Goal: Task Accomplishment & Management: Complete application form

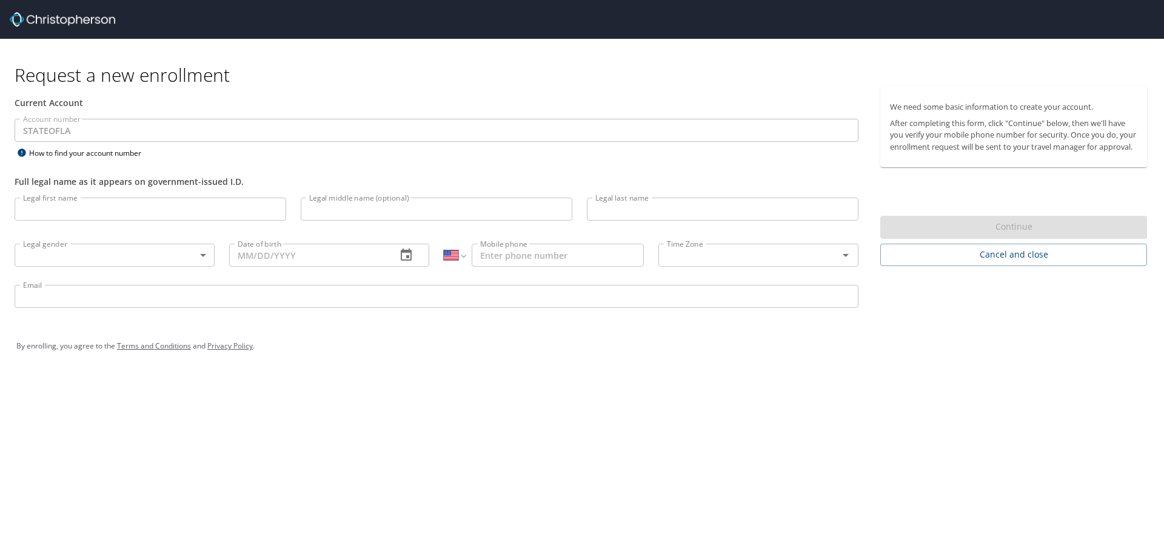
select select "US"
click at [192, 205] on input "Legal first name" at bounding box center [151, 209] width 272 height 23
type input "[PERSON_NAME]"
type input "W"
type input "[PERSON_NAME]"
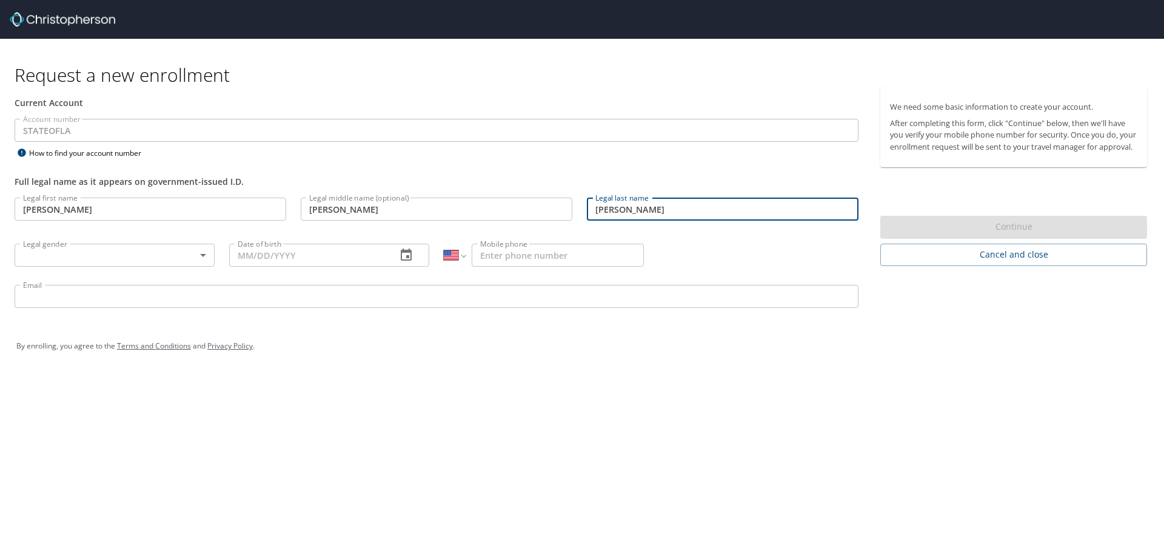
type input "[PERSON_NAME]"
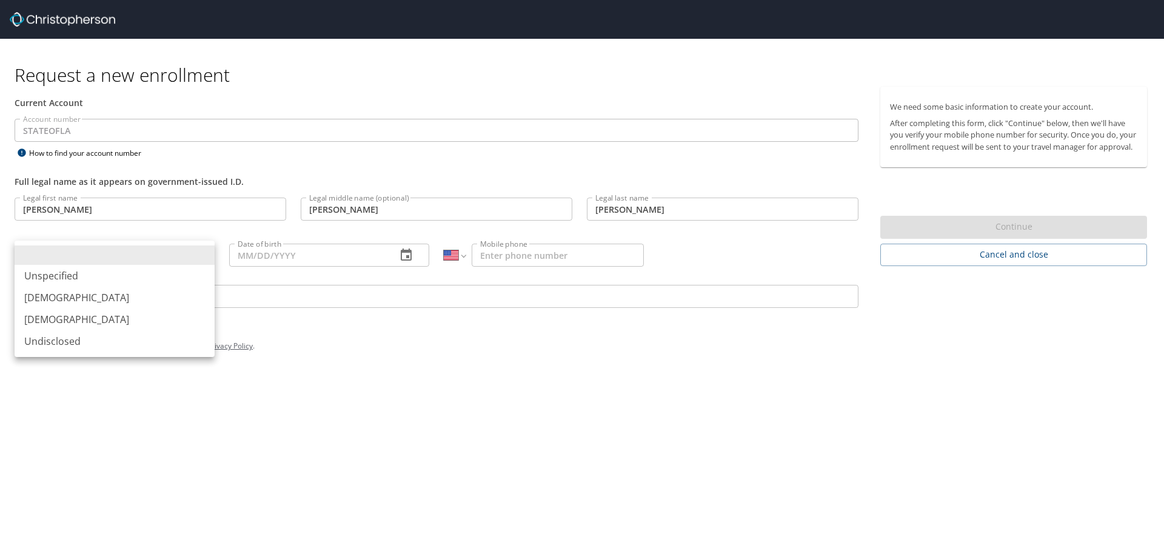
click at [202, 255] on body "Request a new enrollment Current Account Account number STATEOFLA Account numbe…" at bounding box center [582, 278] width 1164 height 557
click at [181, 289] on li "[DEMOGRAPHIC_DATA]" at bounding box center [115, 298] width 200 height 22
type input "[DEMOGRAPHIC_DATA]"
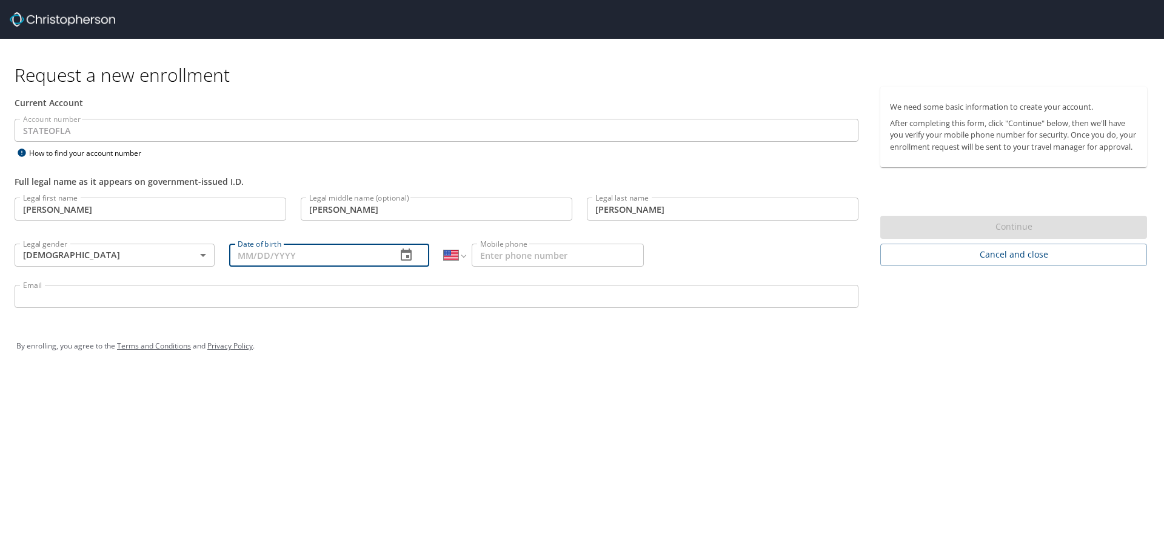
click at [293, 260] on input "Date of birth" at bounding box center [308, 255] width 158 height 23
type input "07/21/1983"
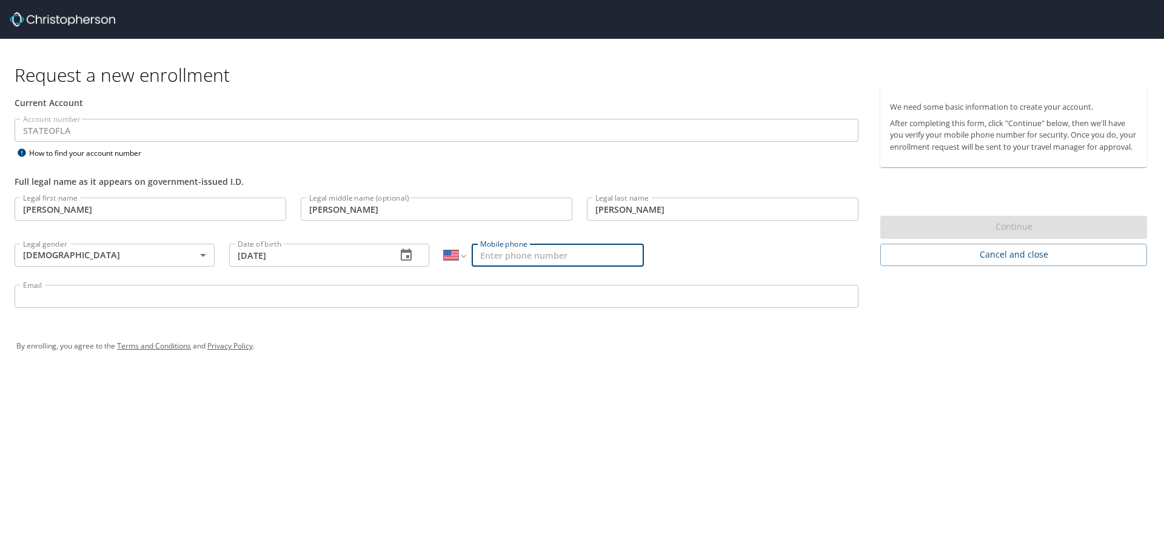
click at [530, 256] on input "Mobile phone" at bounding box center [558, 255] width 172 height 23
type input "[PHONE_NUMBER]"
click at [498, 295] on input "Email" at bounding box center [437, 296] width 844 height 23
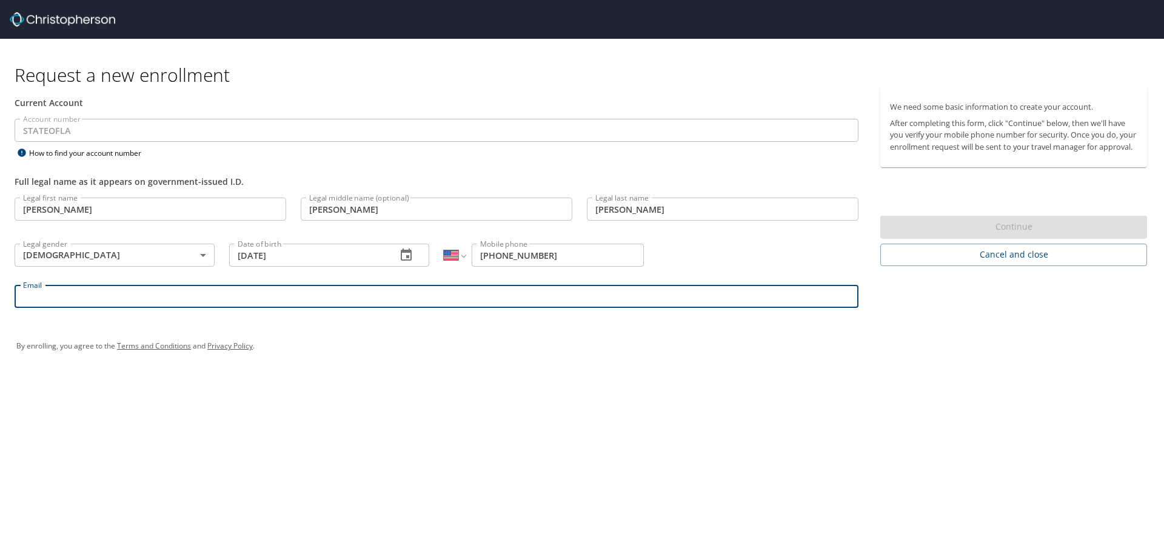
type input "jerry.e.williams@la.gov"
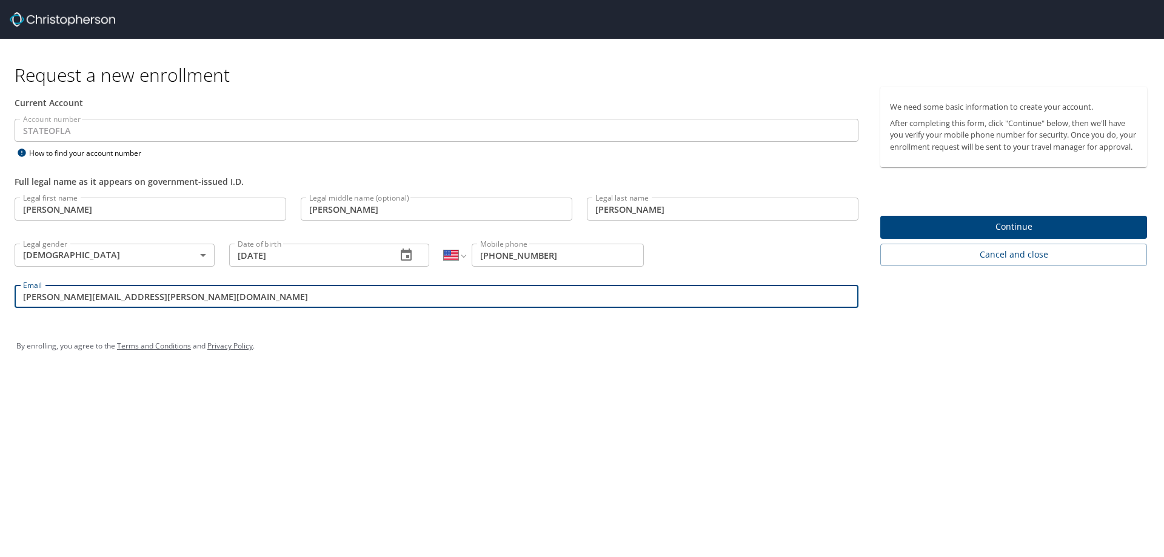
click at [959, 235] on span "Continue" at bounding box center [1013, 227] width 247 height 15
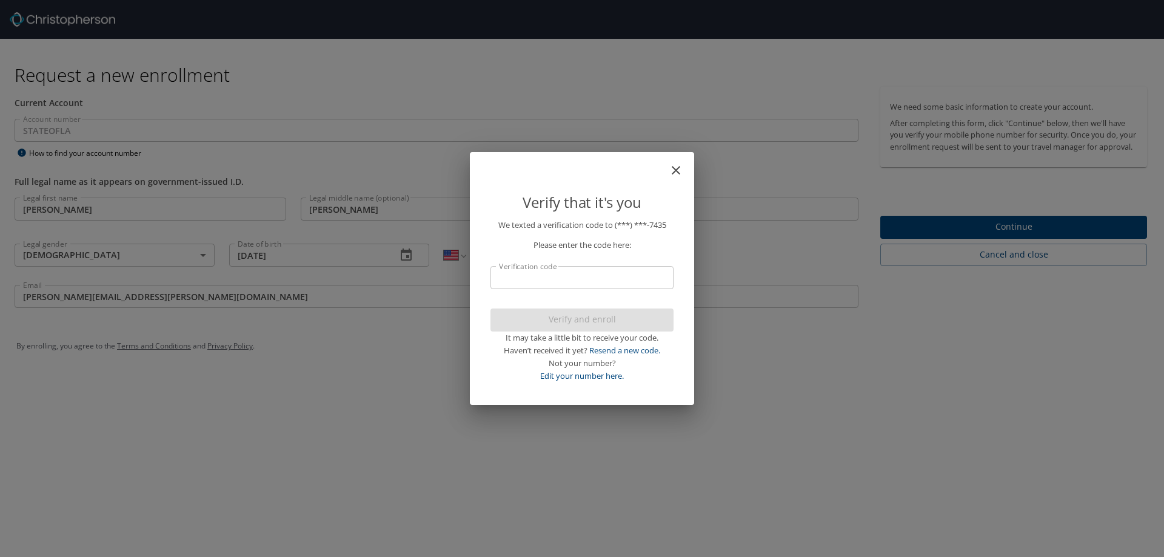
click at [655, 273] on input "Verification code" at bounding box center [582, 277] width 183 height 23
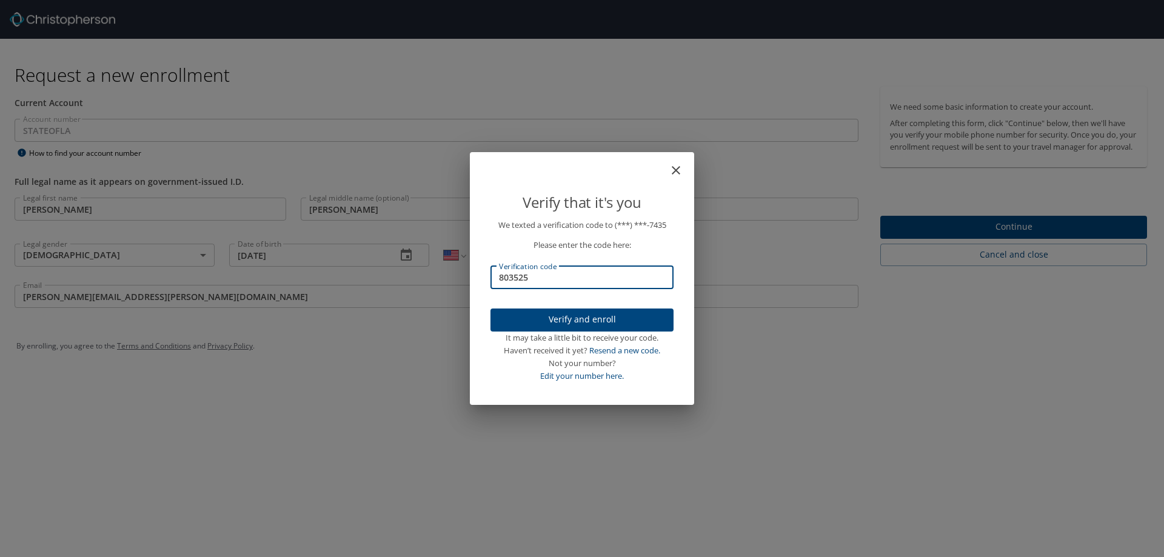
type input "803525"
click at [582, 317] on span "Verify and enroll" at bounding box center [582, 319] width 164 height 15
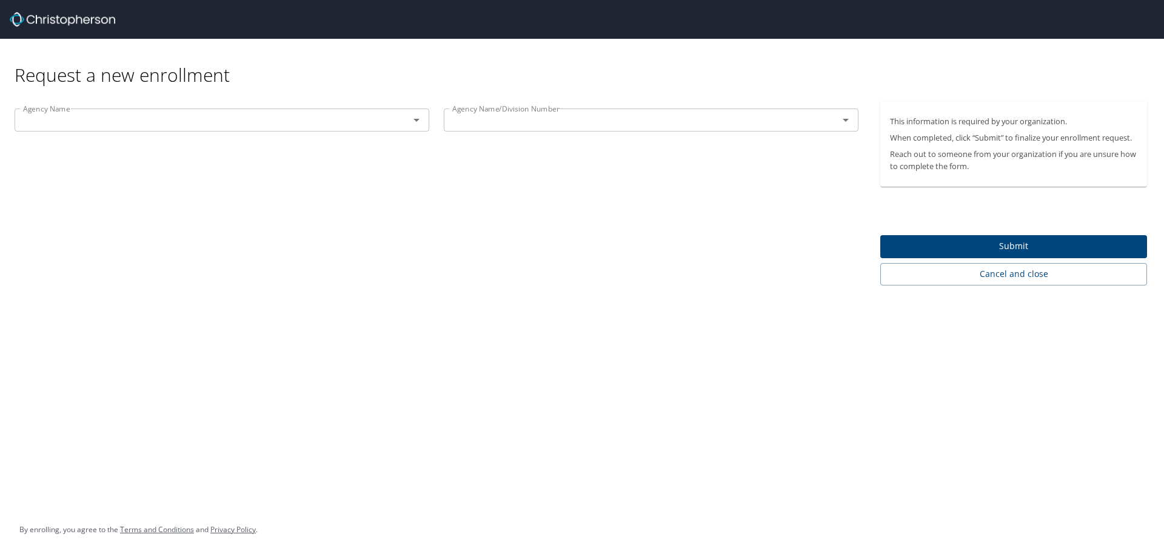
click at [416, 121] on icon "Open" at bounding box center [417, 120] width 6 height 3
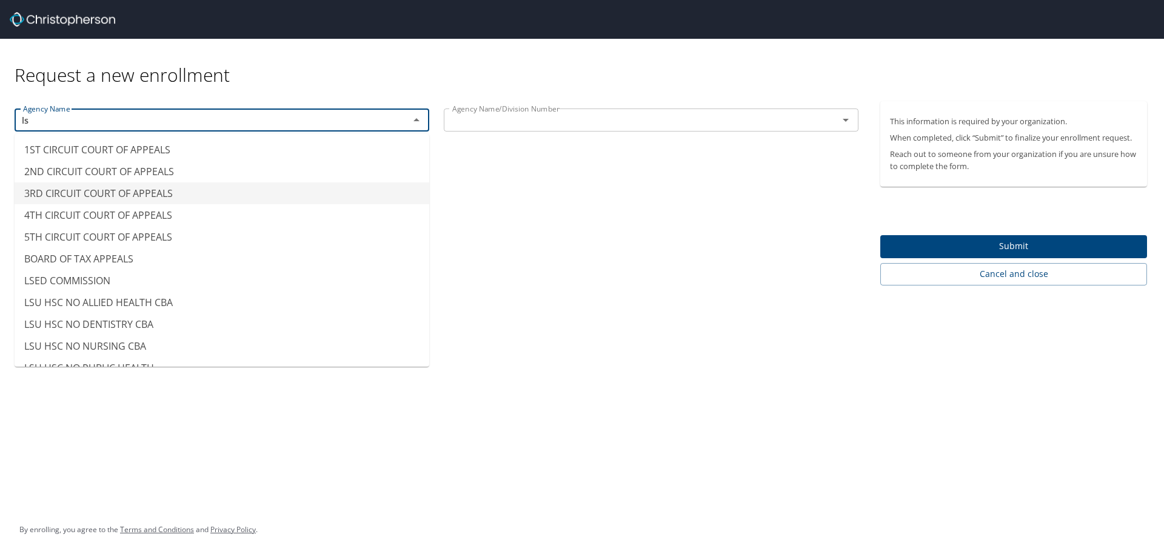
type input "l"
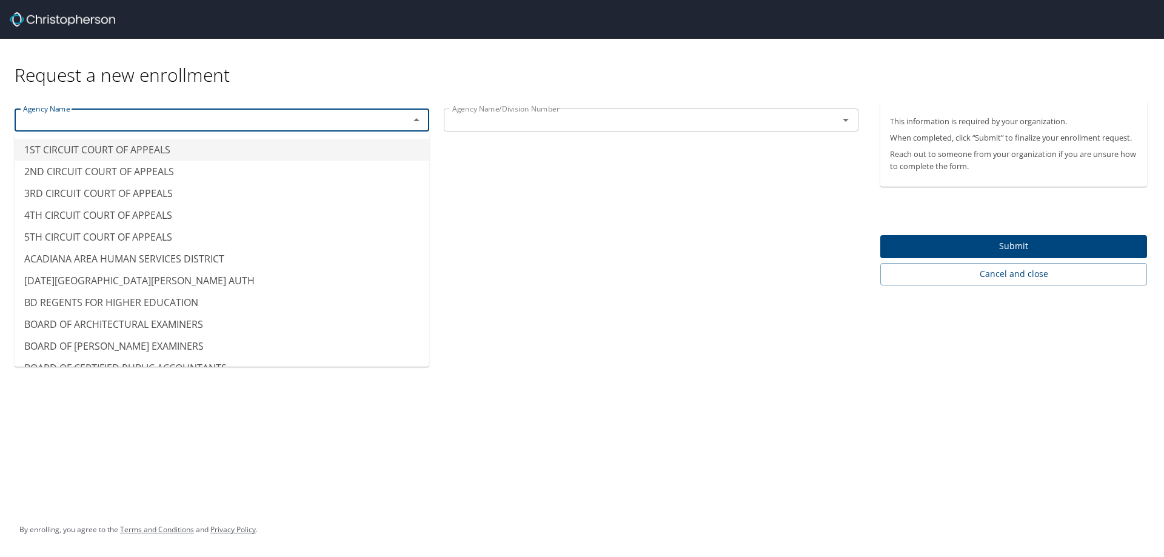
type input "o"
type input "l"
type input "L"
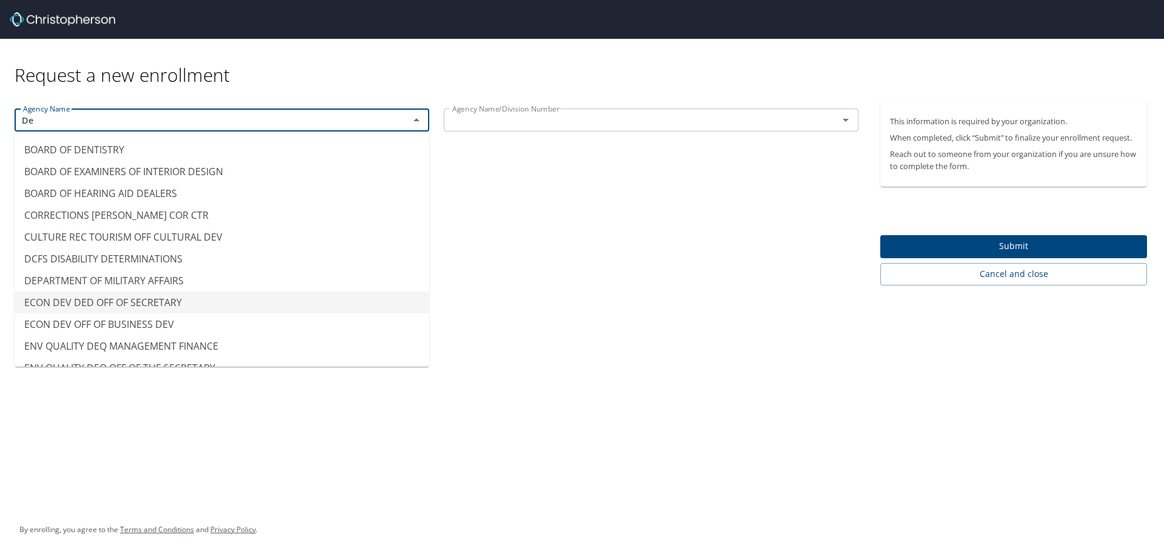
type input "D"
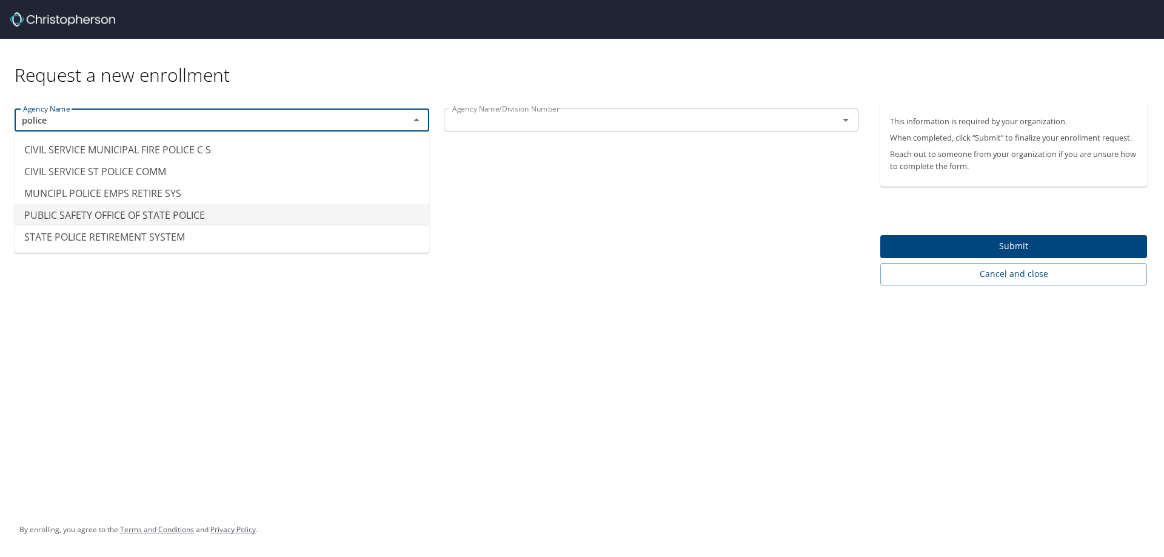
click at [147, 212] on li "PUBLIC SAFETY OFFICE OF STATE POLICE" at bounding box center [222, 215] width 415 height 22
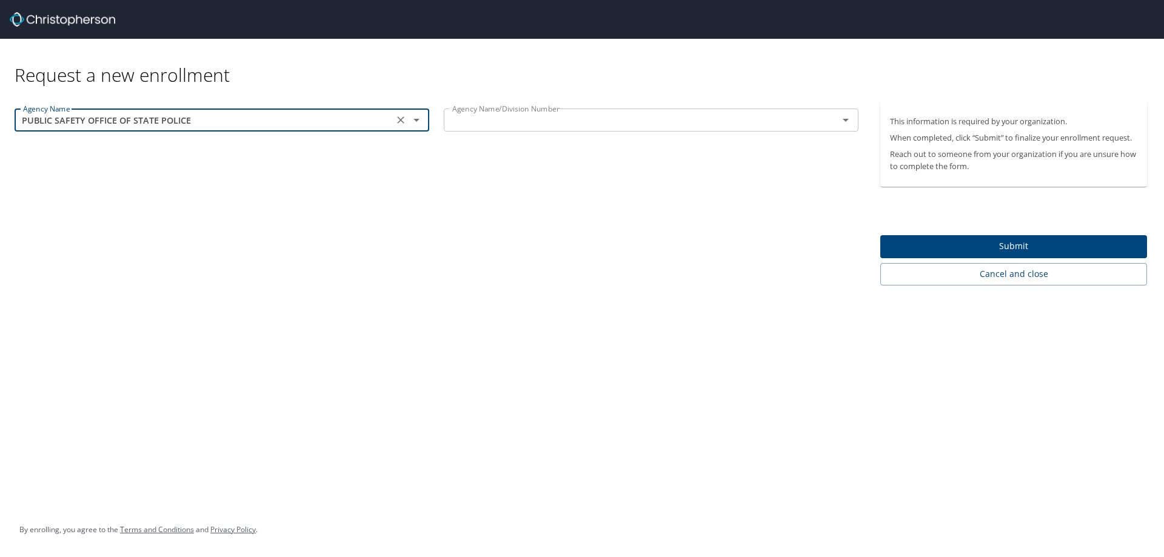
type input "PUBLIC SAFETY OFFICE OF STATE POLICE"
click at [496, 124] on input "text" at bounding box center [633, 120] width 372 height 16
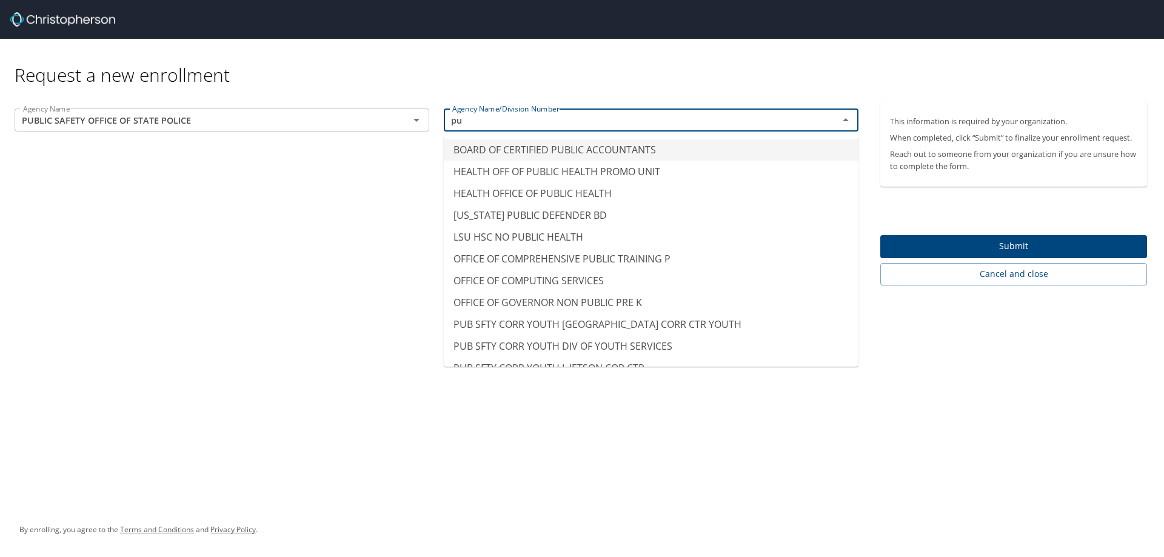
type input "p"
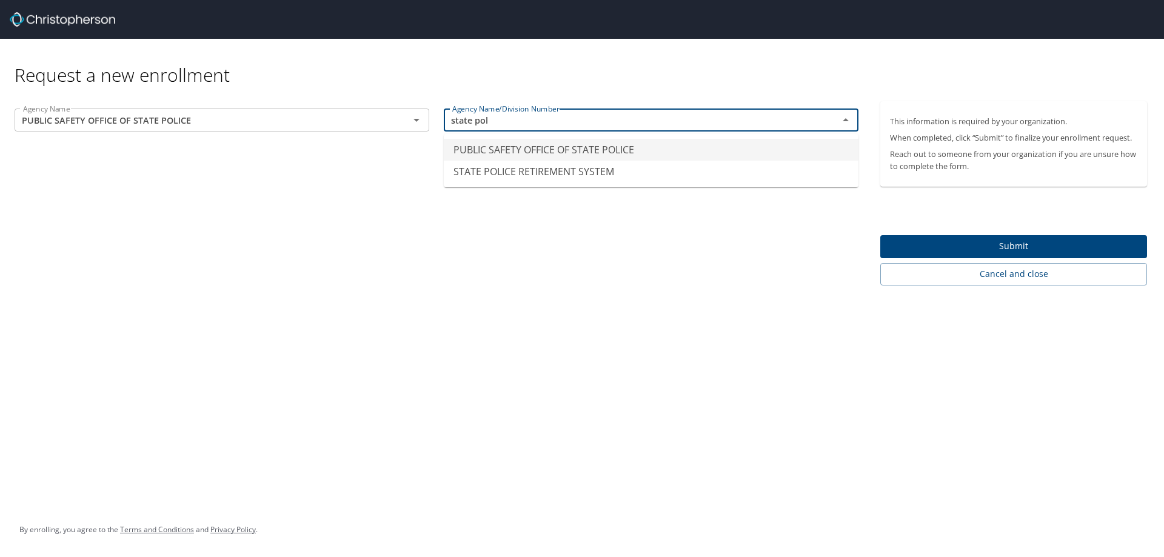
click at [515, 144] on li "PUBLIC SAFETY OFFICE OF STATE POLICE" at bounding box center [651, 150] width 415 height 22
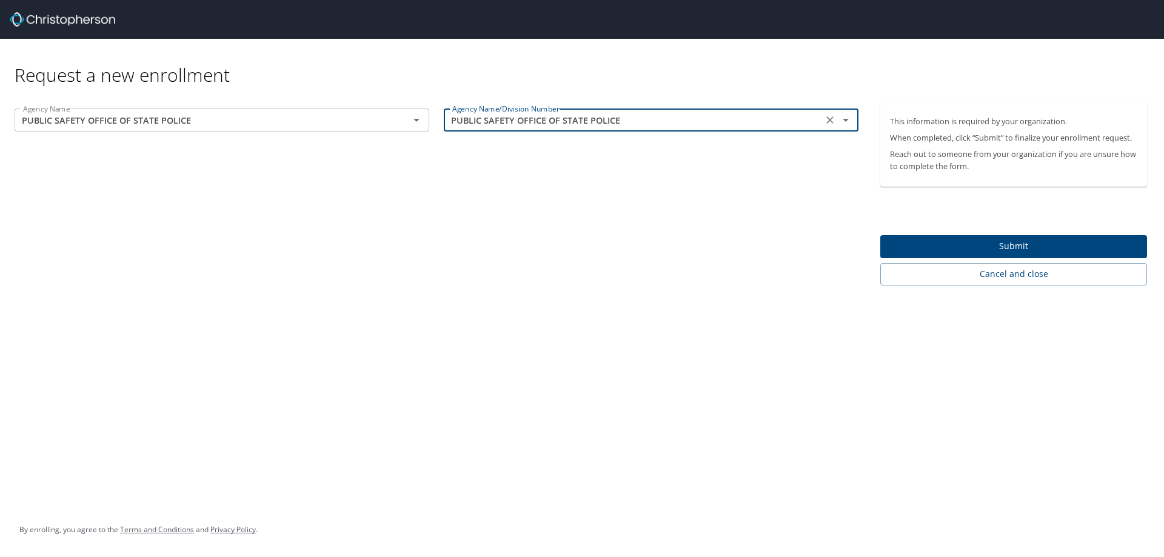
type input "PUBLIC SAFETY OFFICE OF STATE POLICE"
click at [994, 243] on span "Submit" at bounding box center [1013, 246] width 247 height 15
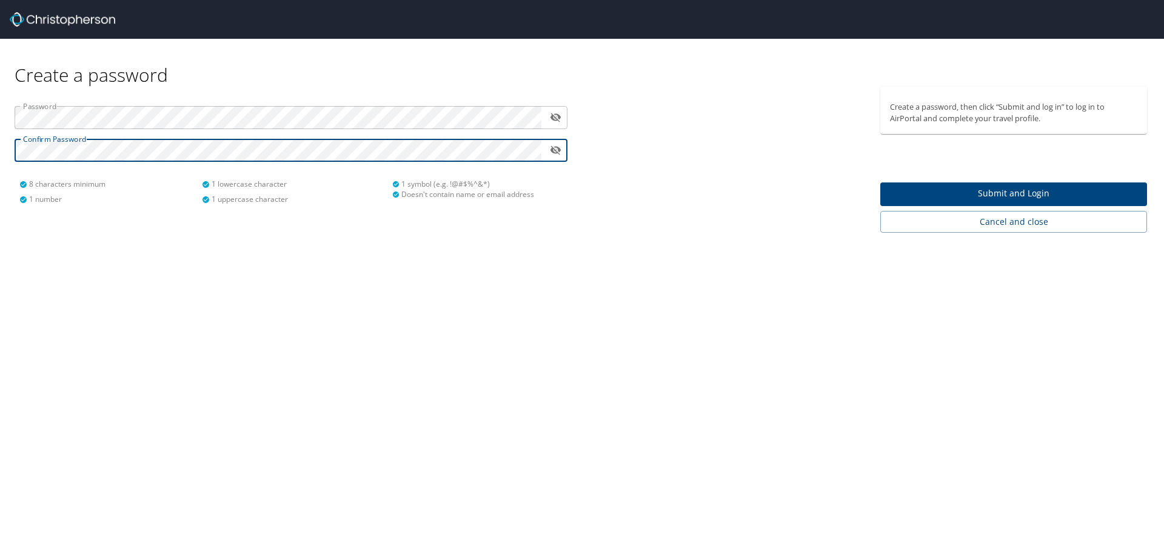
click at [984, 190] on span "Submit and Login" at bounding box center [1013, 193] width 247 height 15
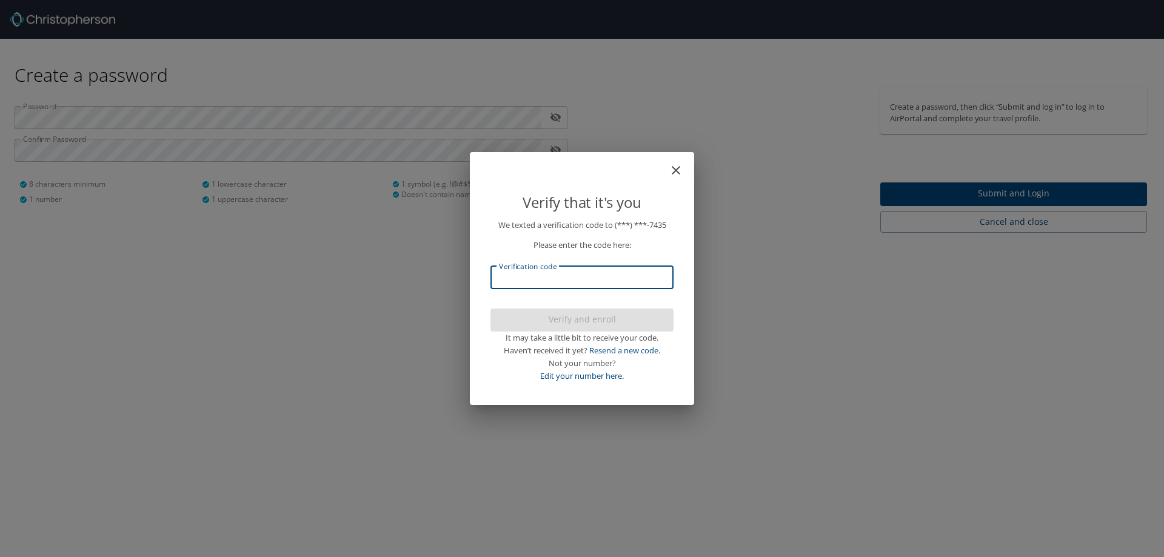
click at [666, 275] on input "Verification code" at bounding box center [582, 277] width 183 height 23
type input "261730"
click at [577, 315] on span "Verify and enroll" at bounding box center [582, 319] width 164 height 15
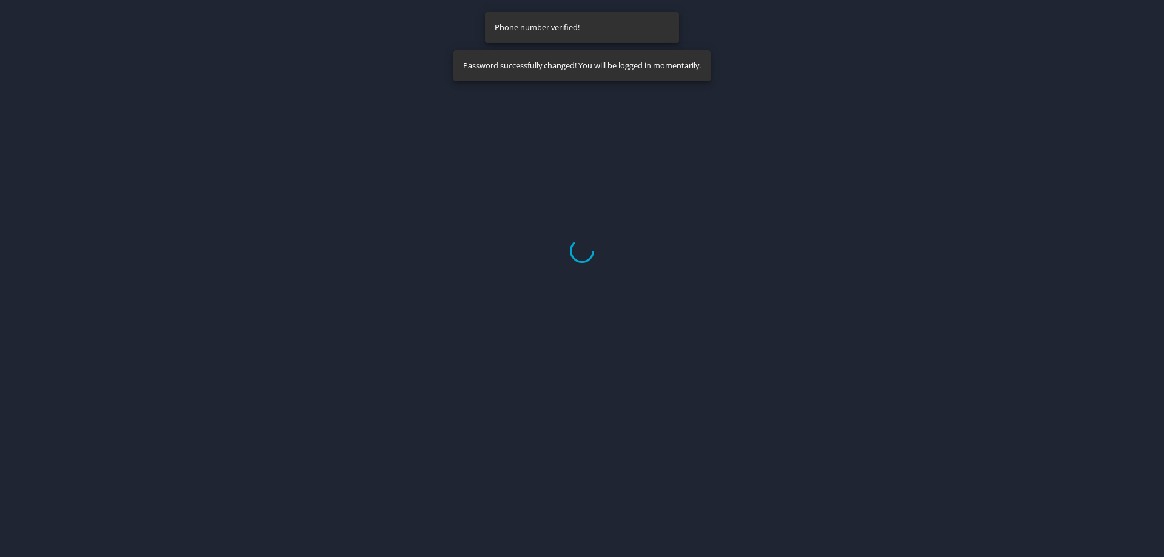
select select "US"
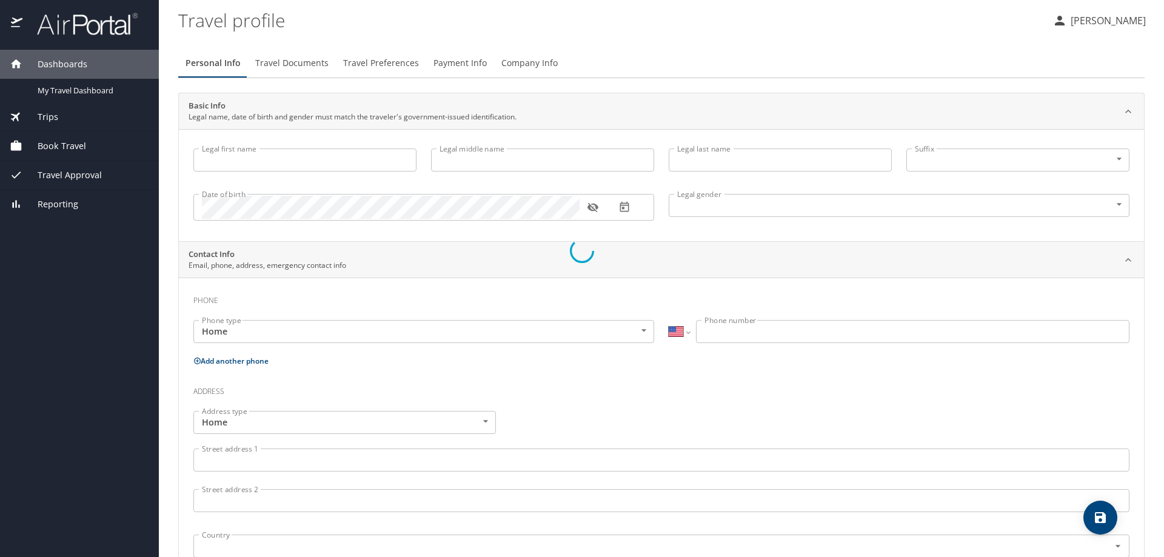
type input "[PERSON_NAME]"
type input "[DEMOGRAPHIC_DATA]"
select select "US"
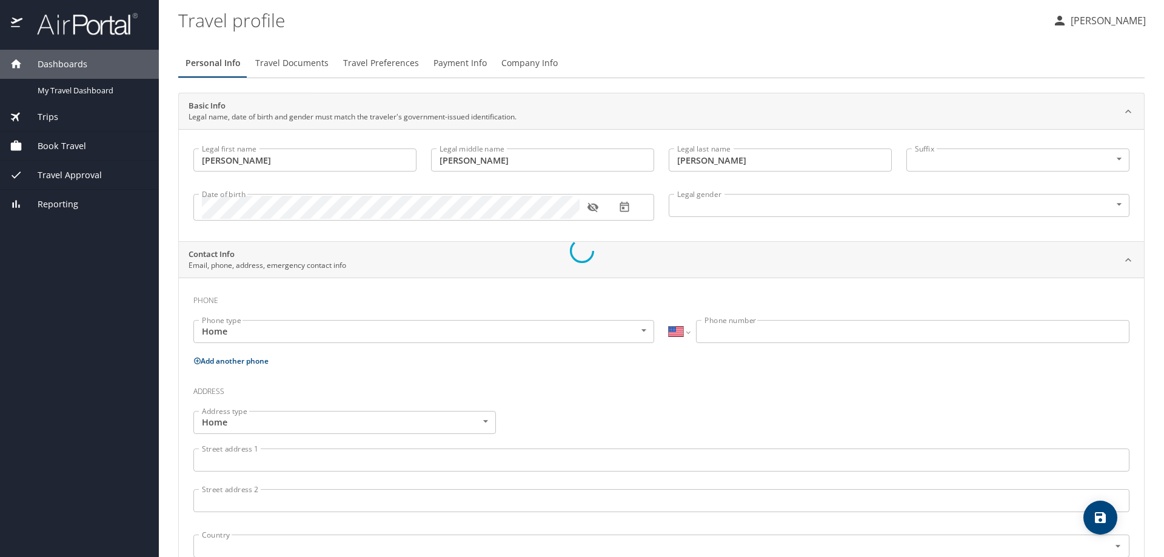
select select "US"
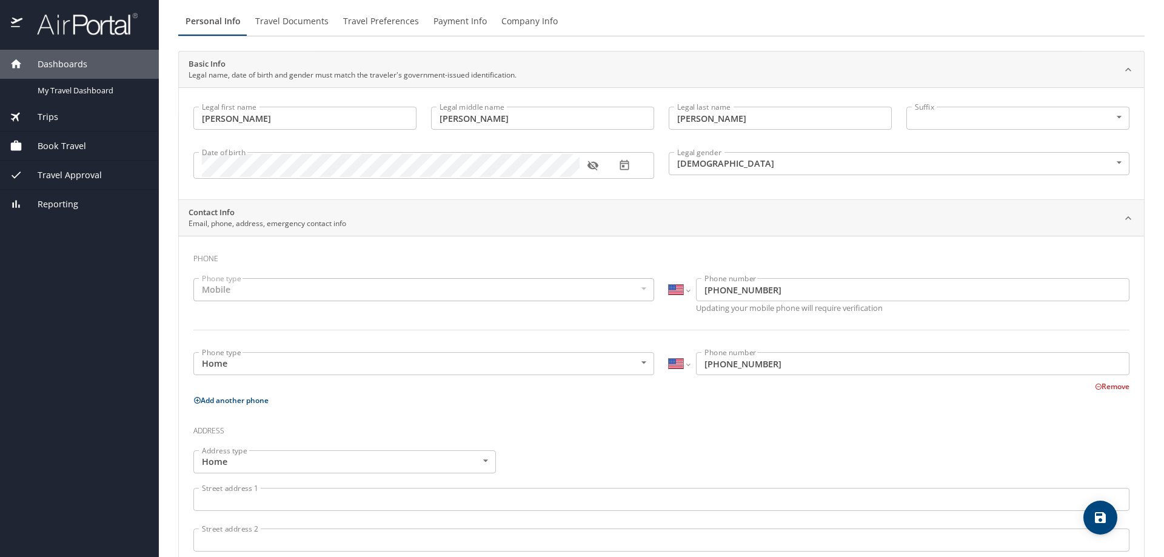
scroll to position [61, 0]
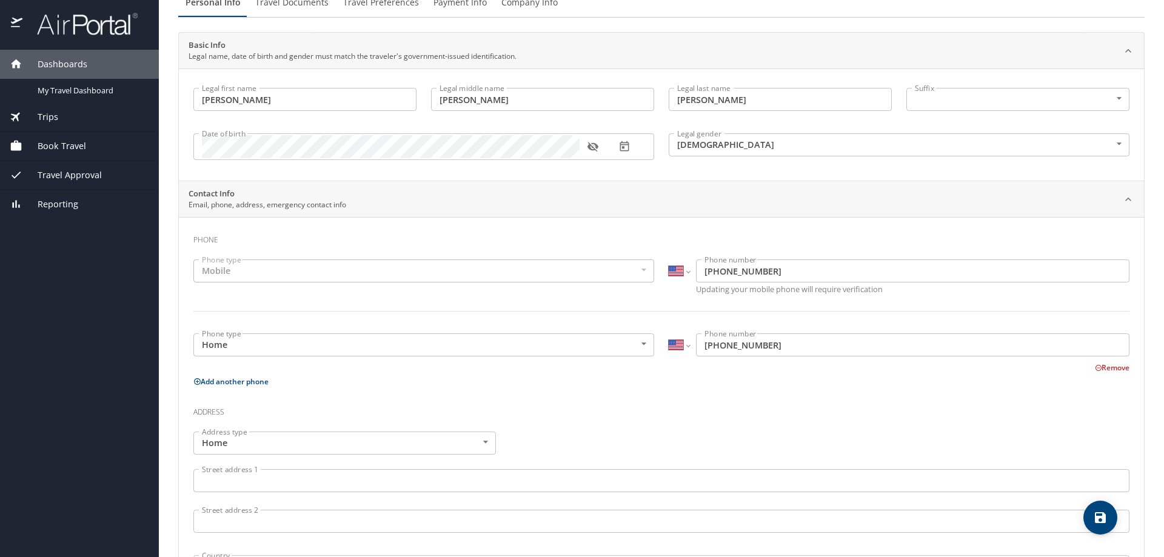
click at [779, 346] on input "[PHONE_NUMBER]" at bounding box center [913, 344] width 434 height 23
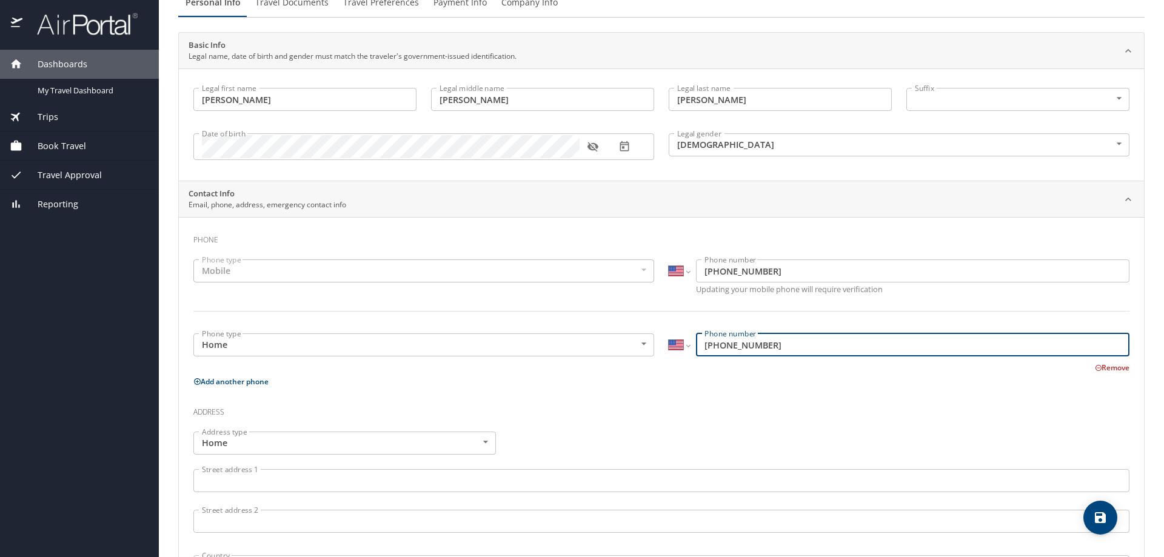
click at [640, 344] on body "Dashboards My Travel Dashboard Trips Current / Future Trips Past Trips Trips Mi…" at bounding box center [582, 278] width 1164 height 557
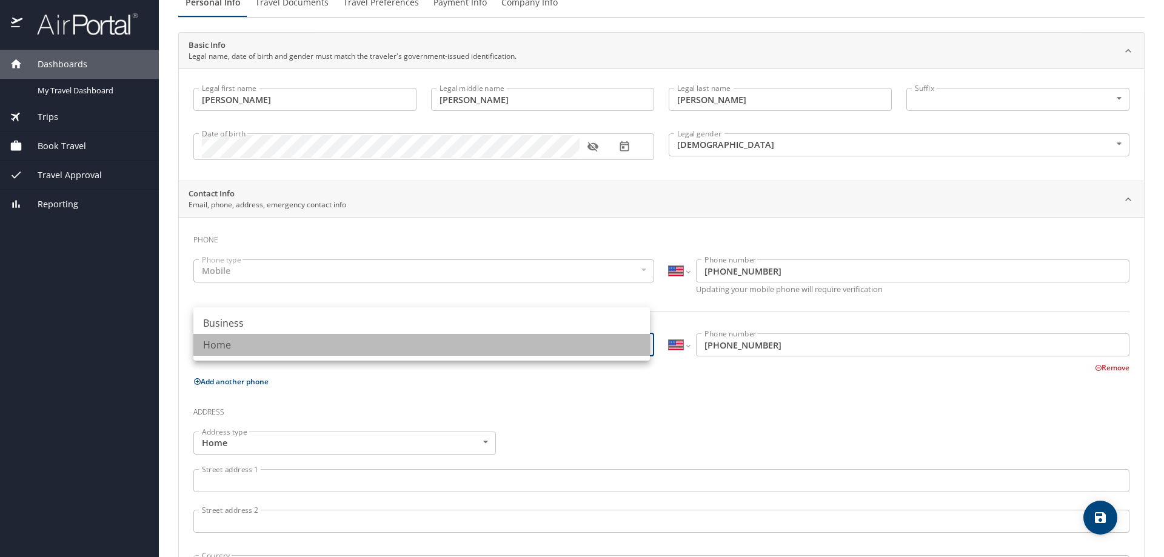
click at [638, 344] on li "Home" at bounding box center [421, 345] width 457 height 22
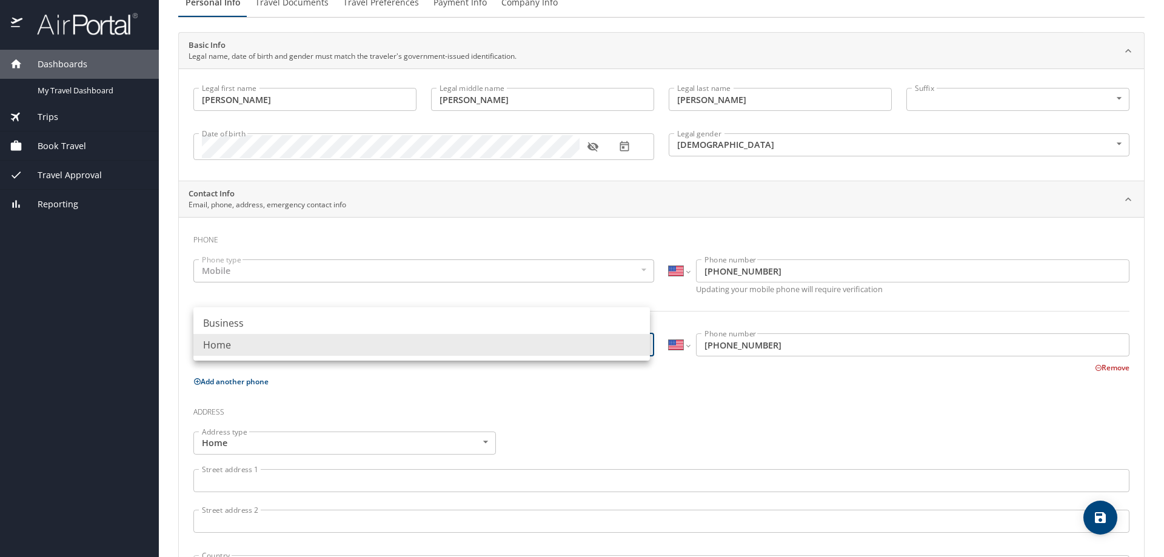
click at [643, 344] on body "Dashboards My Travel Dashboard Trips Current / Future Trips Past Trips Trips Mi…" at bounding box center [582, 278] width 1164 height 557
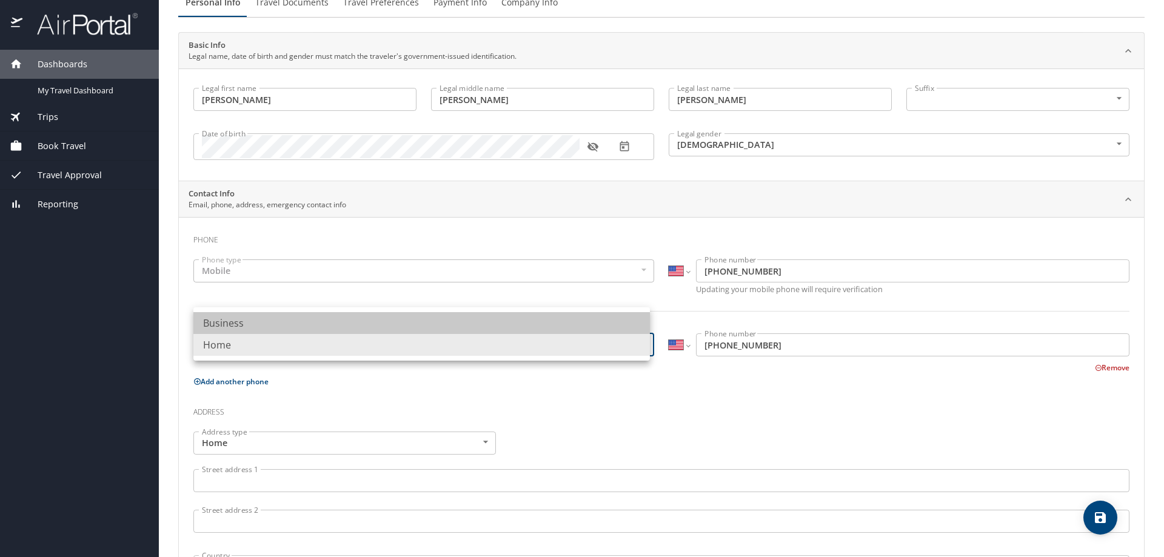
click at [629, 318] on li "Business" at bounding box center [421, 323] width 457 height 22
type input "Business"
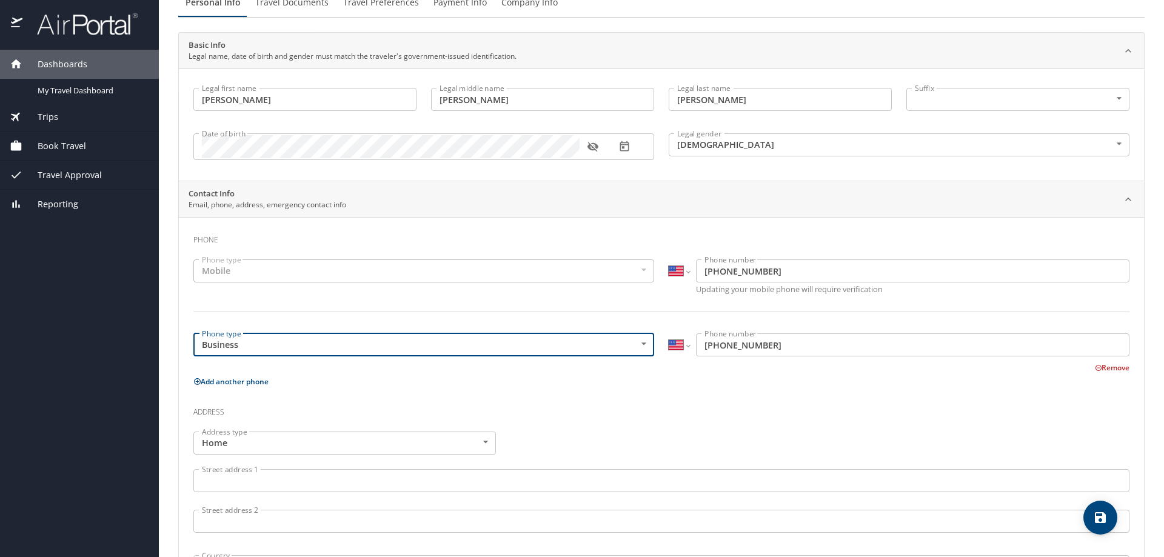
click at [771, 344] on input "[PHONE_NUMBER]" at bounding box center [913, 344] width 434 height 23
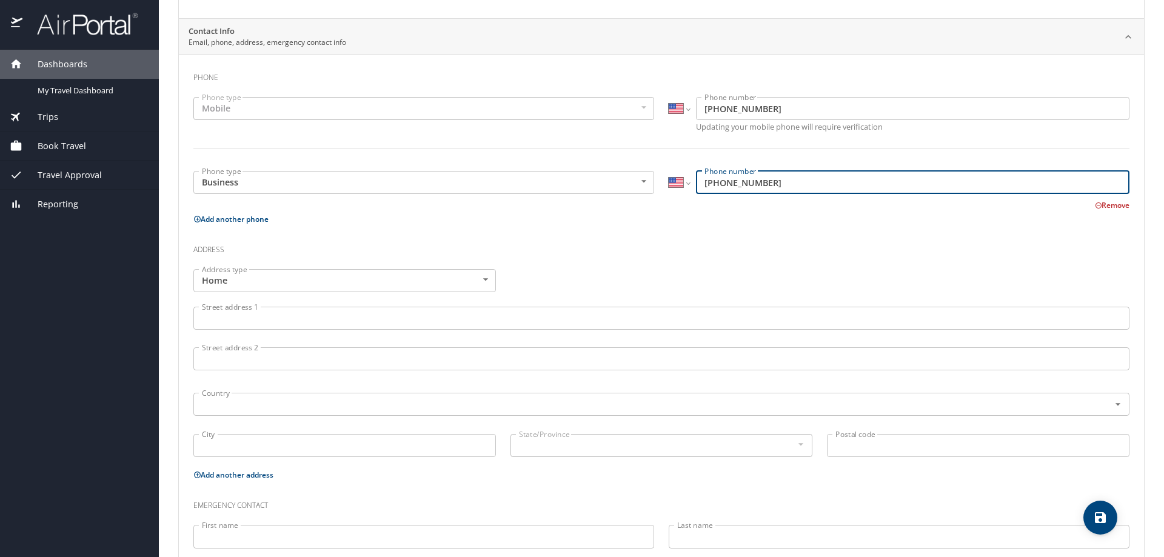
scroll to position [243, 0]
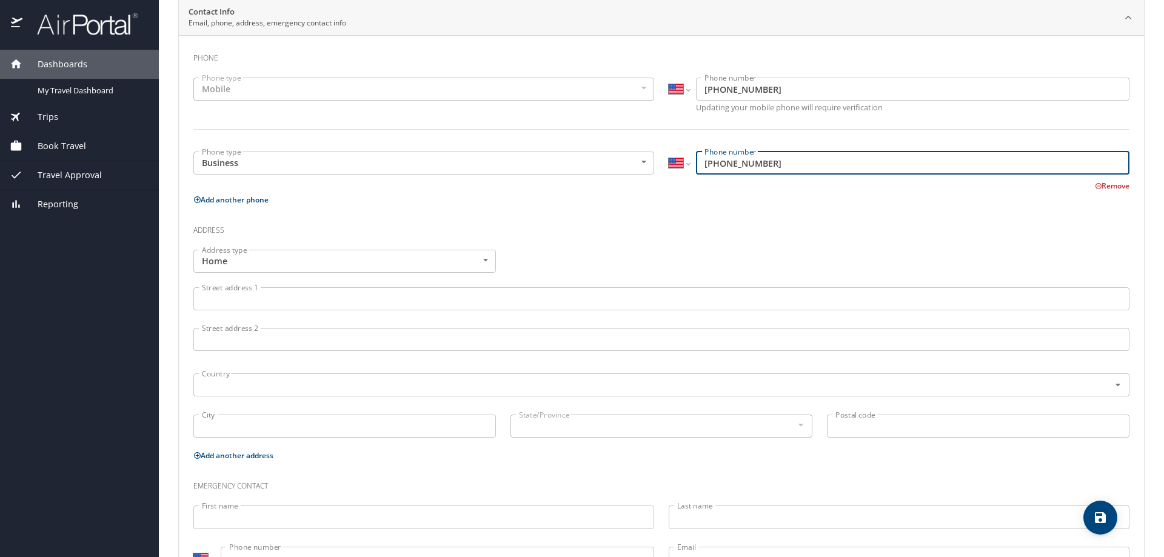
type input "[PHONE_NUMBER]"
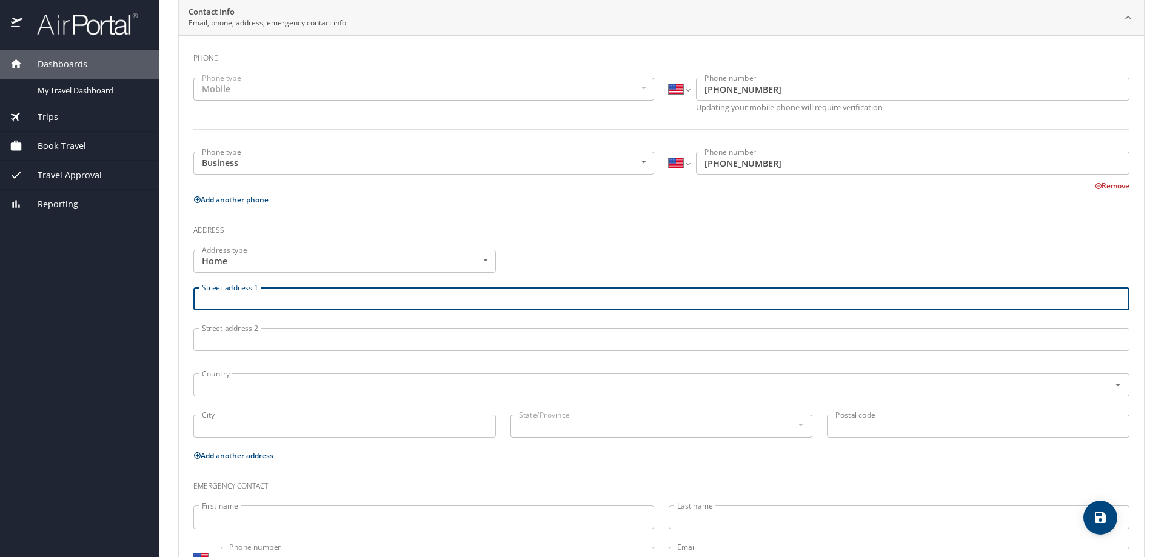
click at [250, 301] on input "Street address 1" at bounding box center [661, 298] width 936 height 23
type input "[STREET_ADDRESS]"
click at [298, 385] on input "text" at bounding box center [643, 385] width 893 height 16
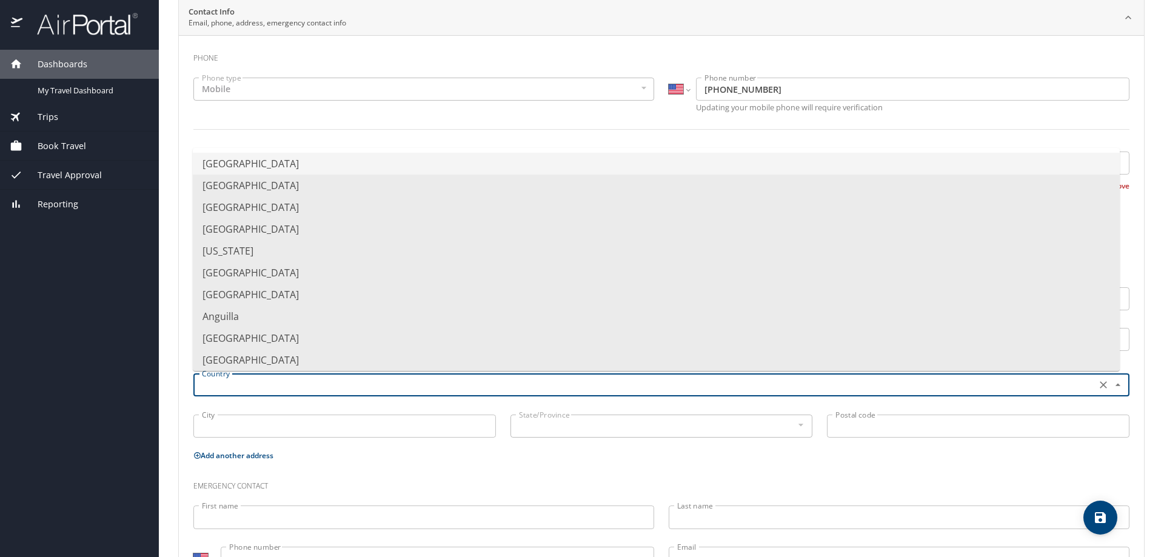
click at [307, 161] on li "[GEOGRAPHIC_DATA]" at bounding box center [656, 164] width 927 height 22
type input "[GEOGRAPHIC_DATA]"
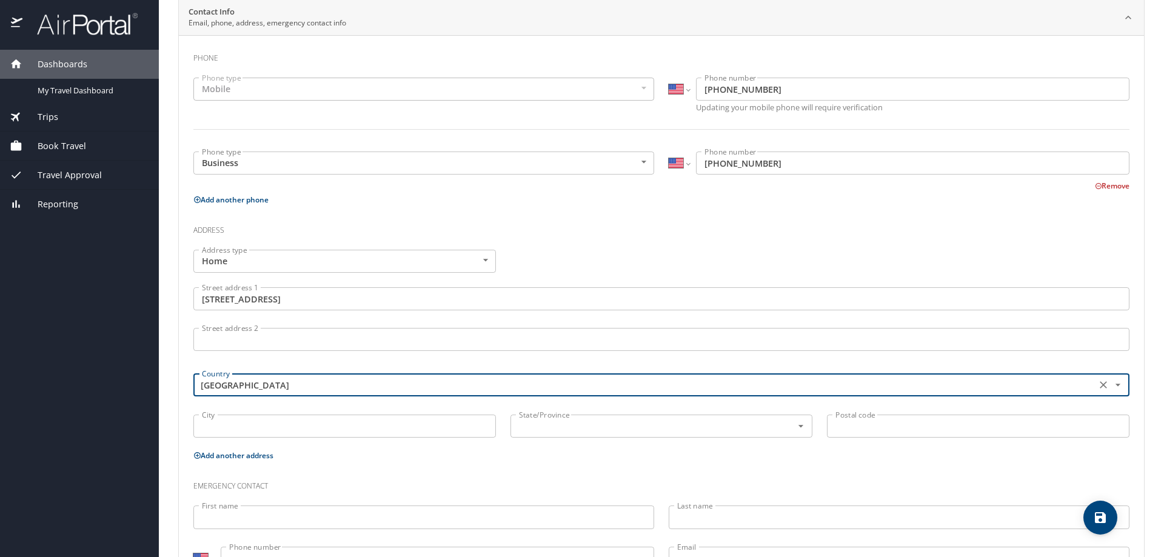
click at [285, 427] on input "City" at bounding box center [344, 426] width 303 height 23
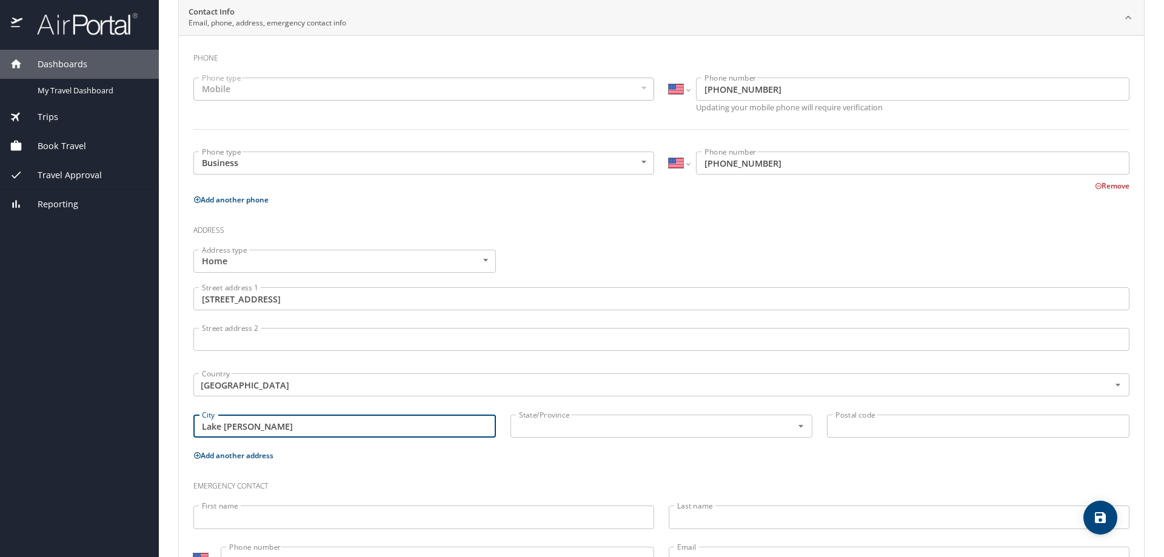
type input "Lake [PERSON_NAME]"
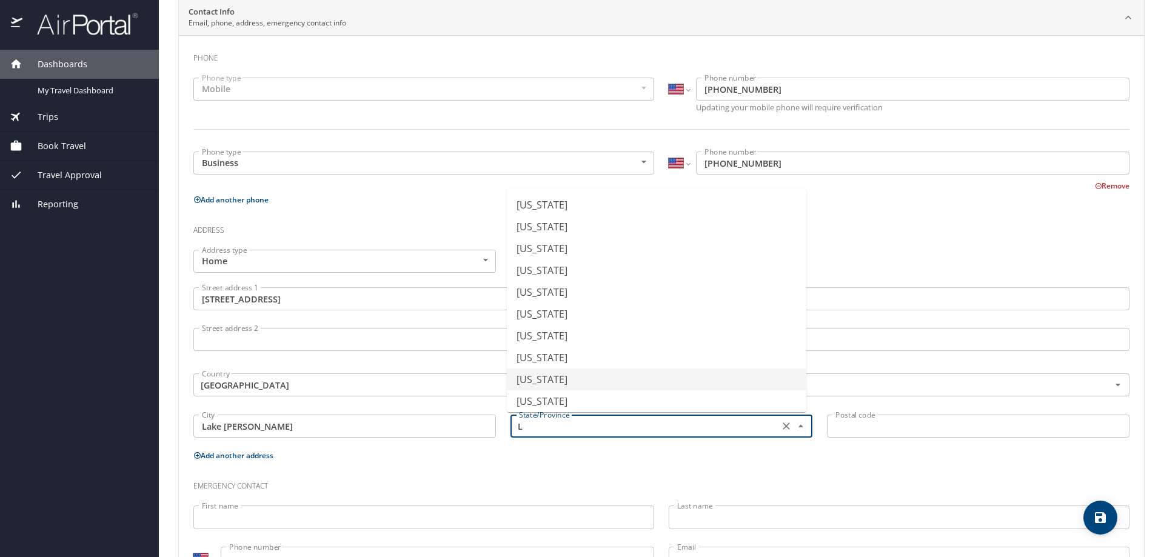
click at [528, 381] on li "[US_STATE]" at bounding box center [657, 380] width 300 height 22
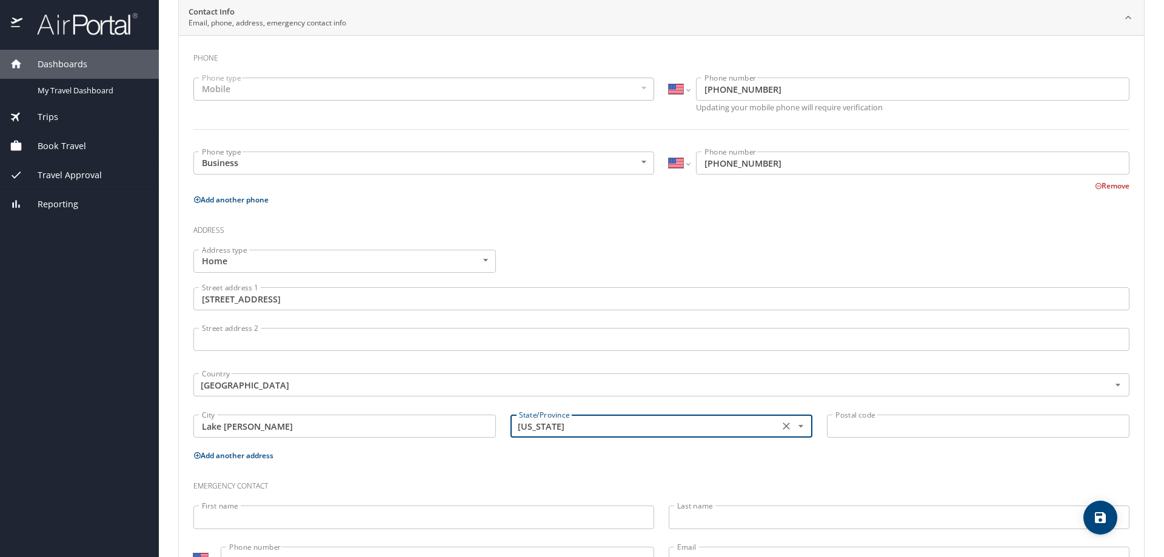
type input "[US_STATE]"
click at [927, 426] on input "Postal code" at bounding box center [978, 426] width 303 height 23
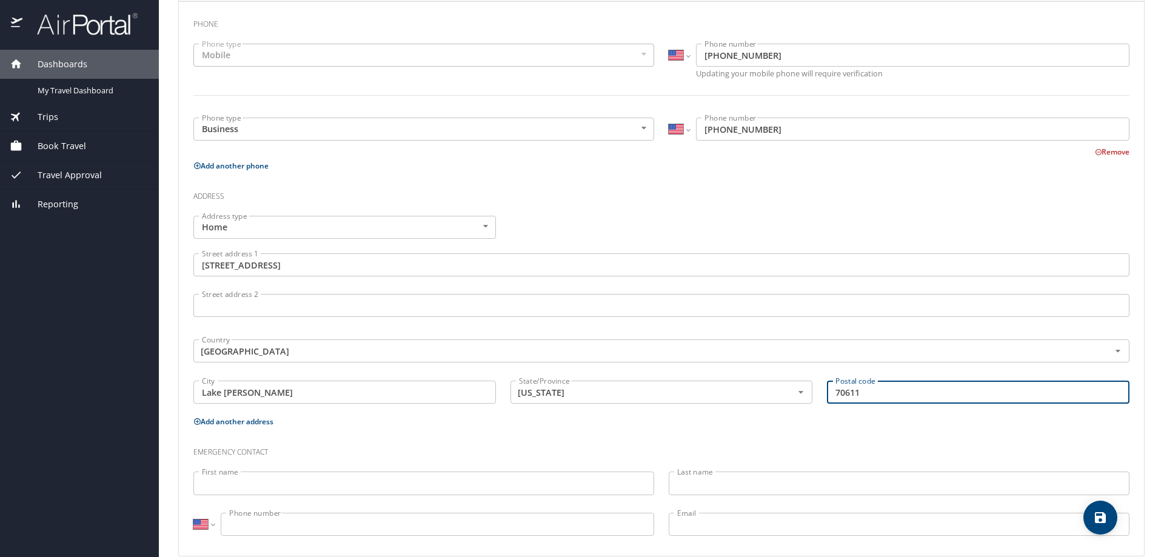
scroll to position [295, 0]
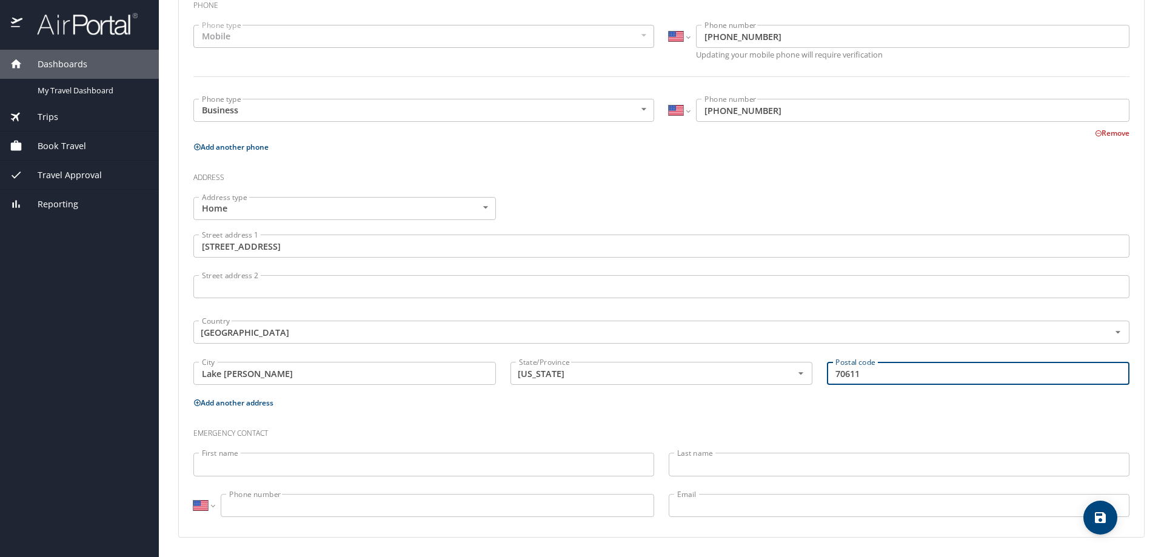
type input "70611"
click at [309, 463] on input "First name" at bounding box center [423, 464] width 461 height 23
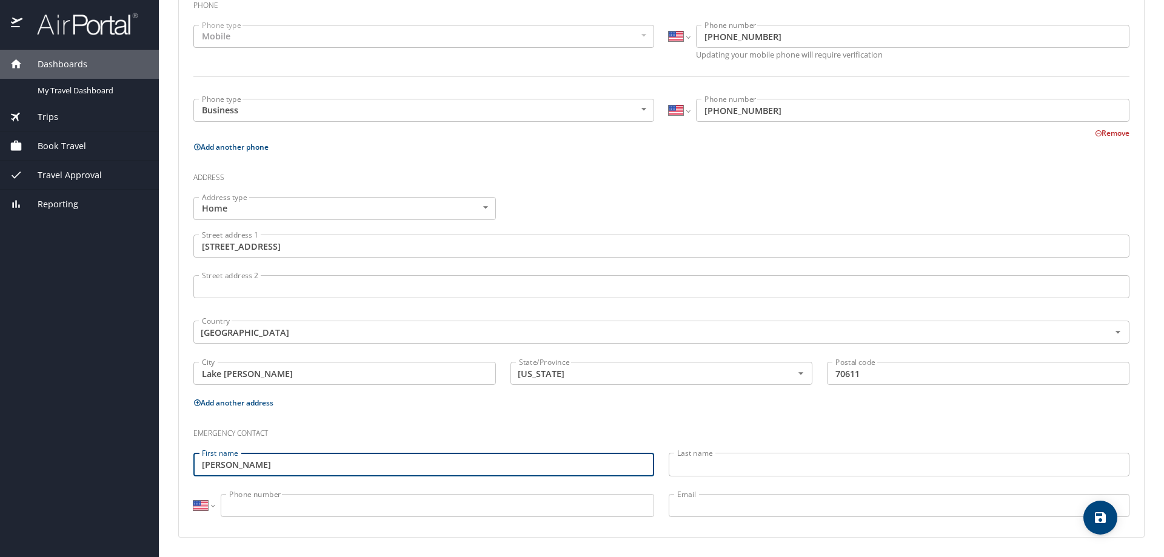
type input "[PERSON_NAME]"
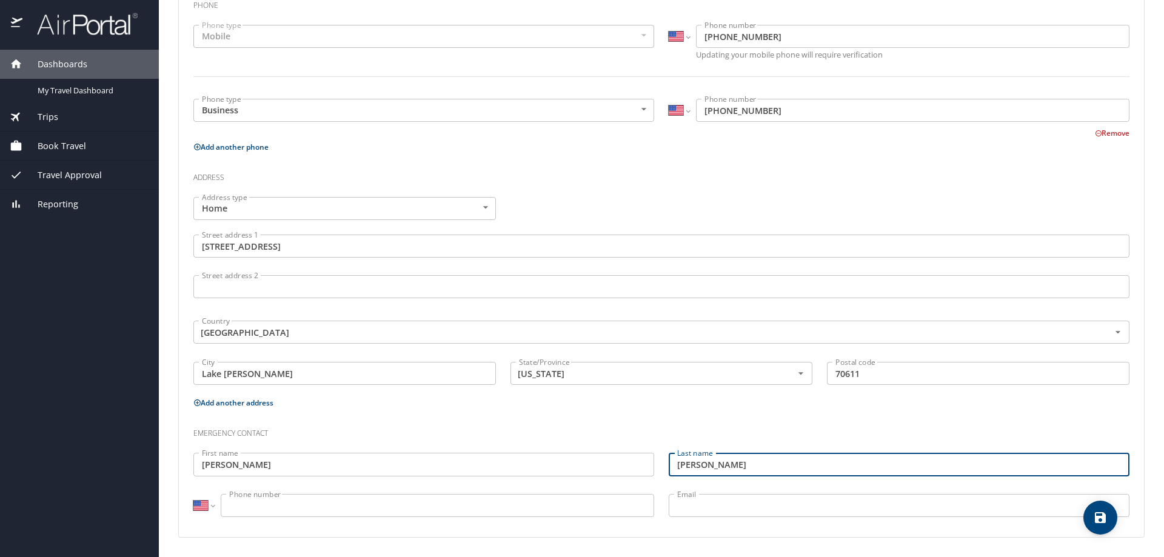
type input "[PERSON_NAME]"
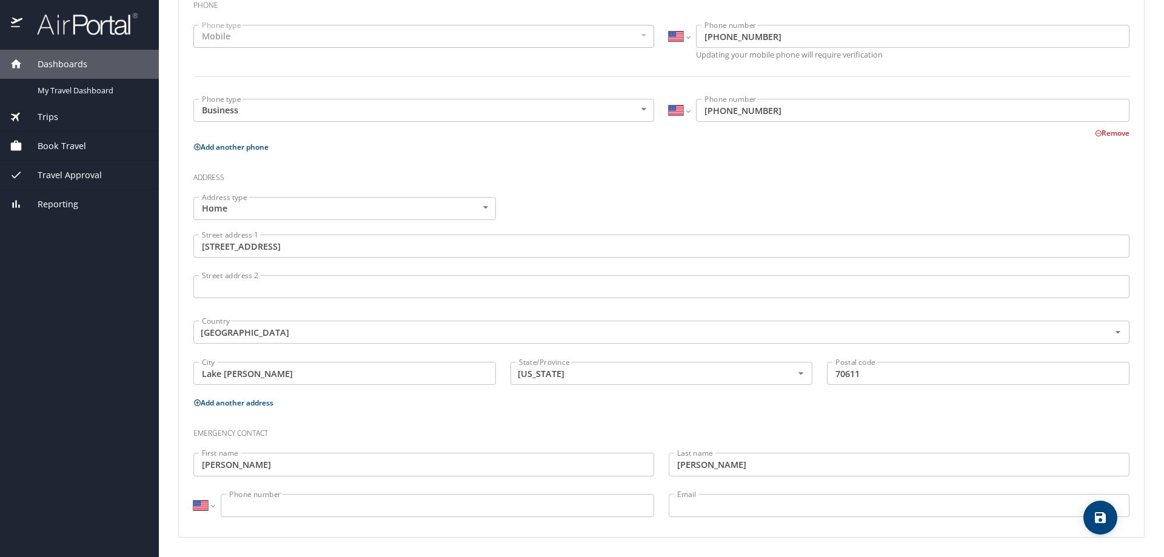
click at [375, 506] on input "Phone number" at bounding box center [438, 505] width 434 height 23
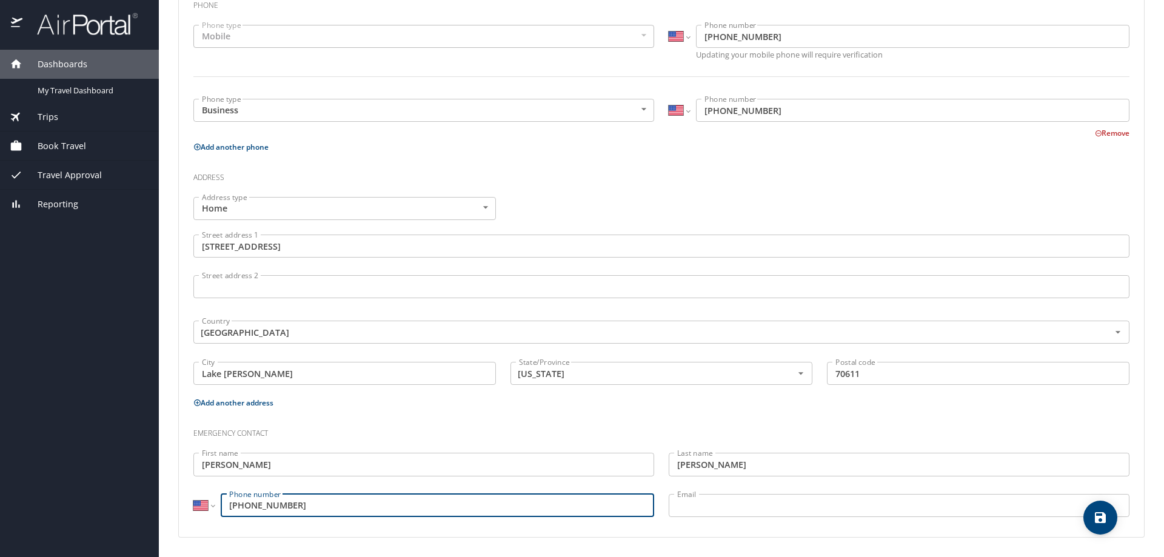
type input "[PHONE_NUMBER]"
click at [714, 503] on input "Email" at bounding box center [899, 505] width 461 height 23
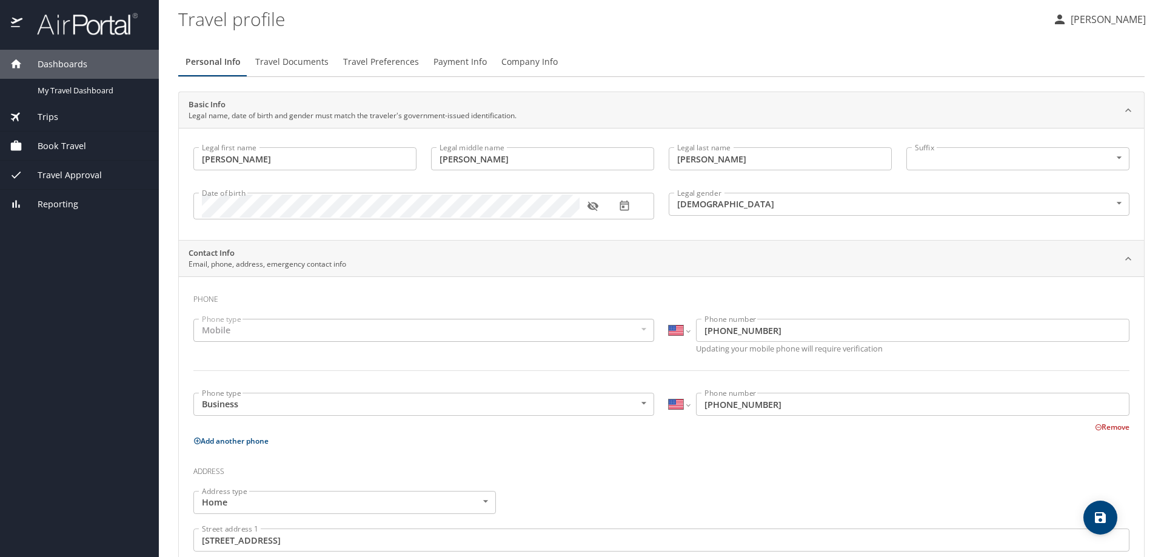
scroll to position [0, 0]
type input "[EMAIL_ADDRESS][DOMAIN_NAME]"
click at [1099, 515] on icon "save" at bounding box center [1100, 518] width 15 height 15
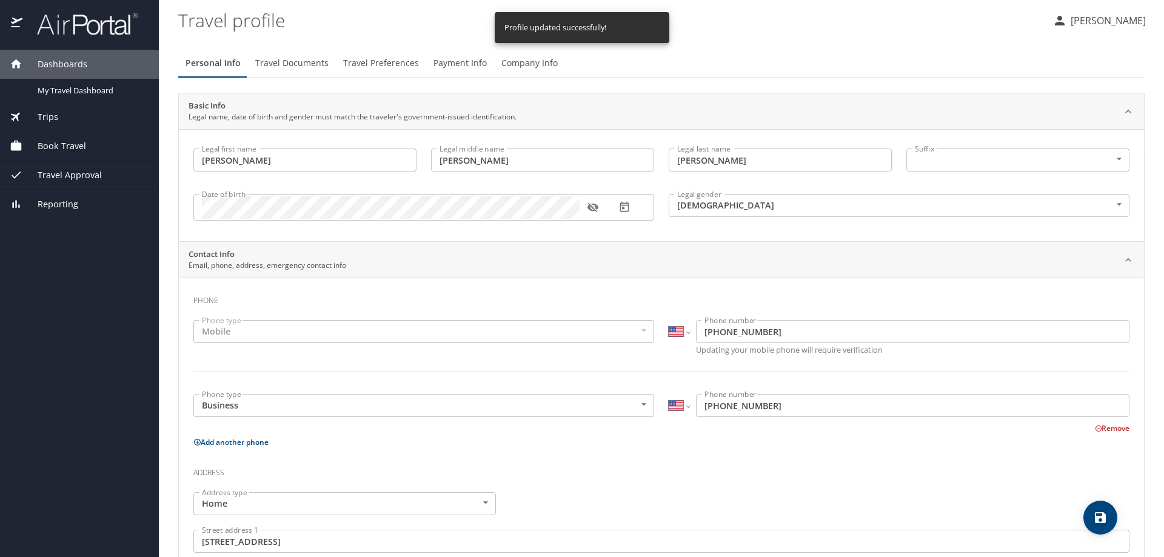
select select "US"
click at [307, 59] on span "Travel Documents" at bounding box center [291, 63] width 73 height 15
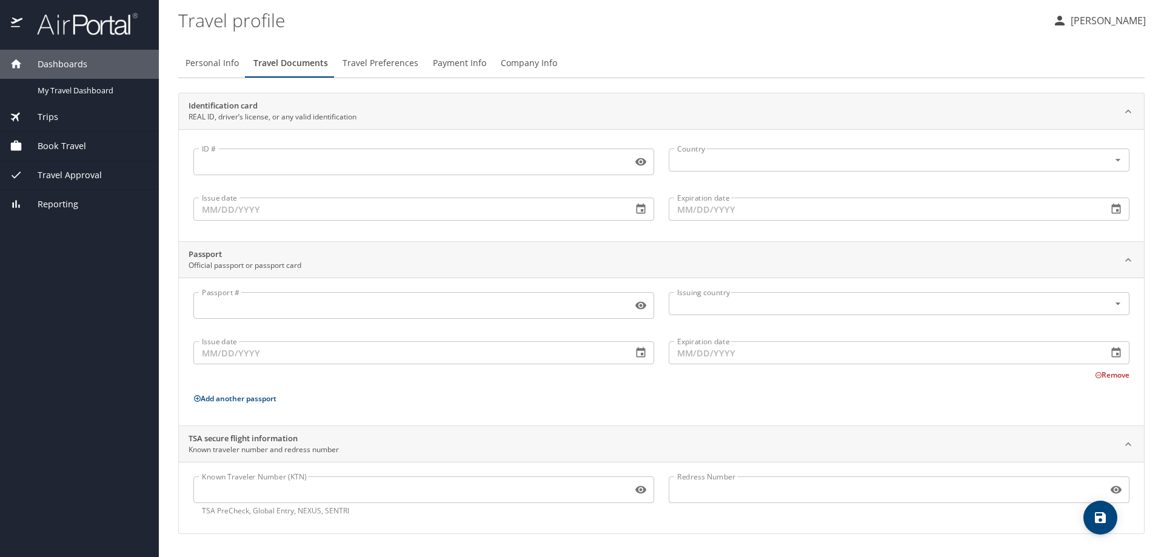
click at [253, 159] on input "ID #" at bounding box center [410, 161] width 434 height 23
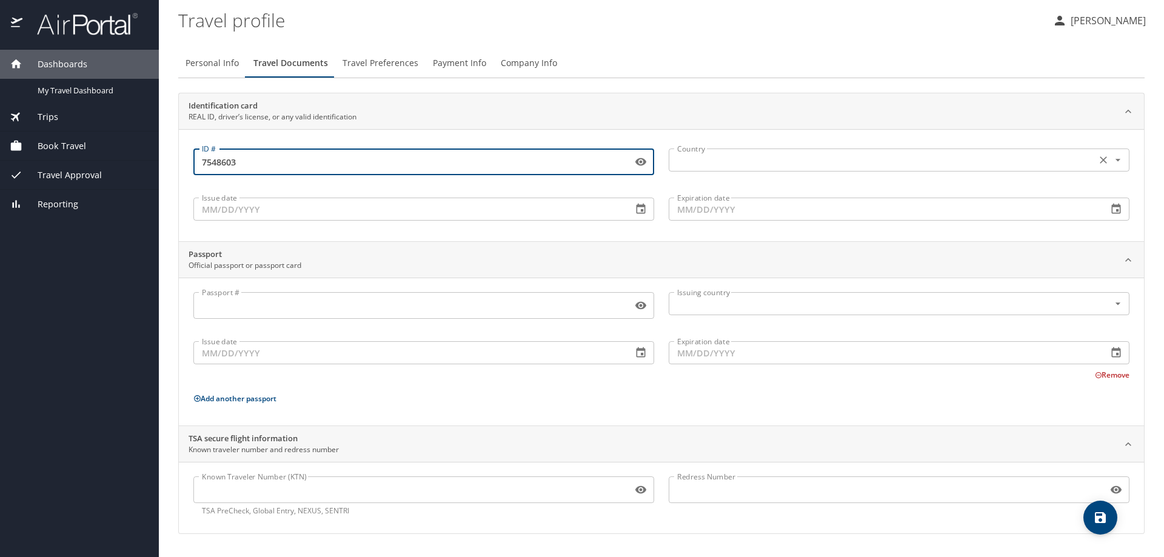
type input "7548603"
click at [757, 162] on input "text" at bounding box center [881, 160] width 418 height 16
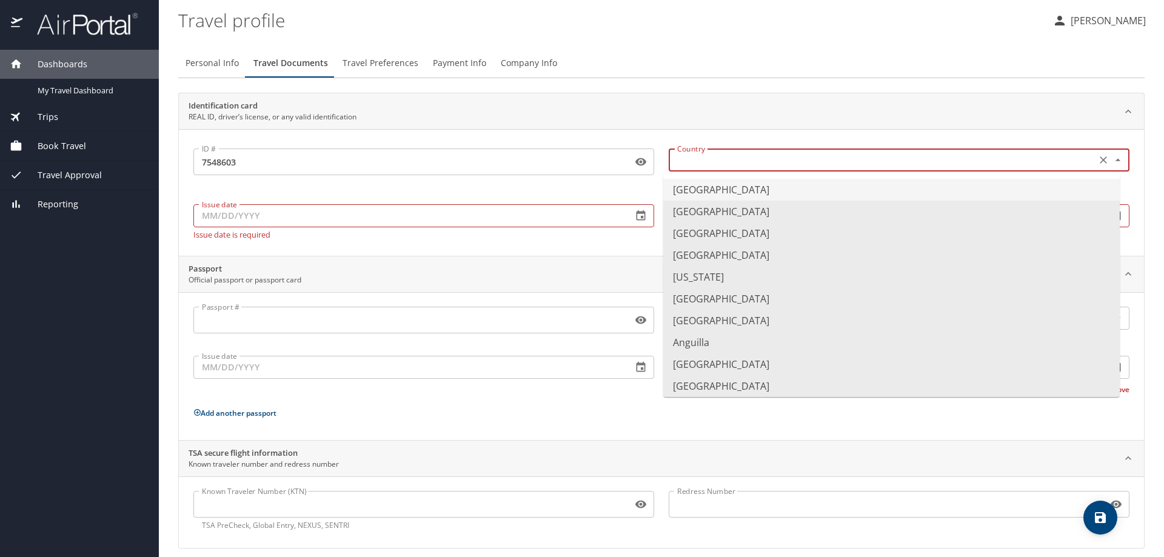
drag, startPoint x: 759, startPoint y: 189, endPoint x: 739, endPoint y: 189, distance: 19.4
click at [758, 189] on li "[GEOGRAPHIC_DATA]" at bounding box center [891, 190] width 457 height 22
type input "[GEOGRAPHIC_DATA]"
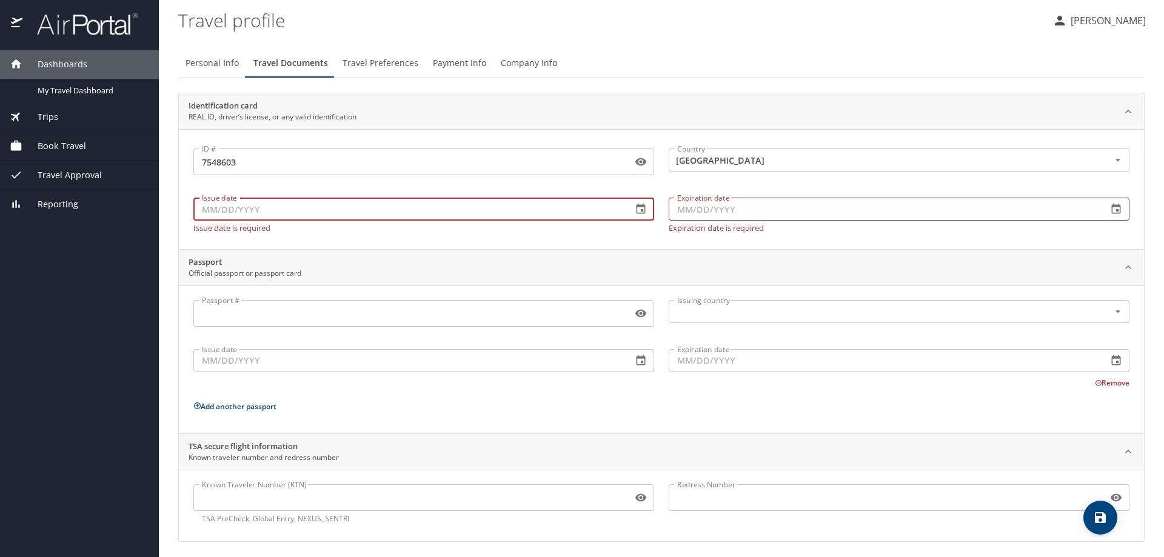
click at [494, 201] on input "Issue date" at bounding box center [407, 209] width 429 height 23
type input "07/15/2024"
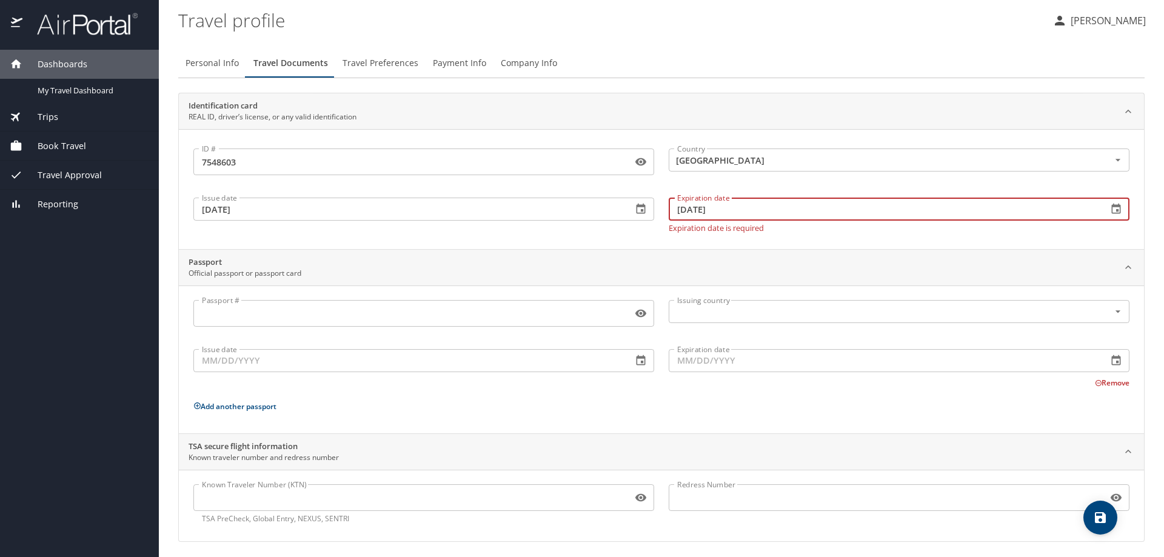
scroll to position [4, 0]
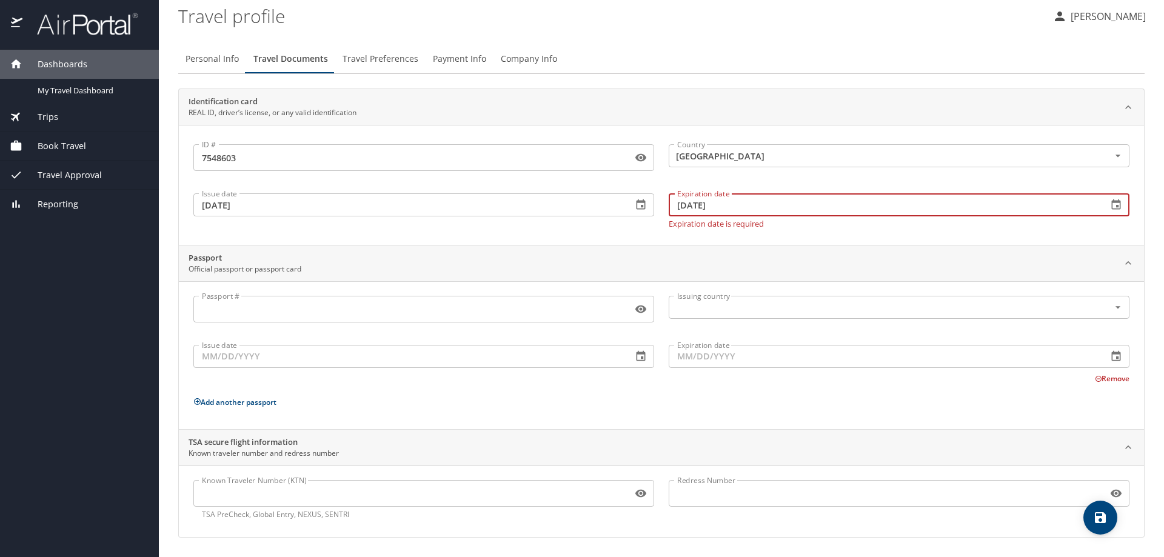
type input "07/21/2030"
click at [517, 227] on div "Issue date 07/15/2024 Issue date" at bounding box center [423, 208] width 475 height 54
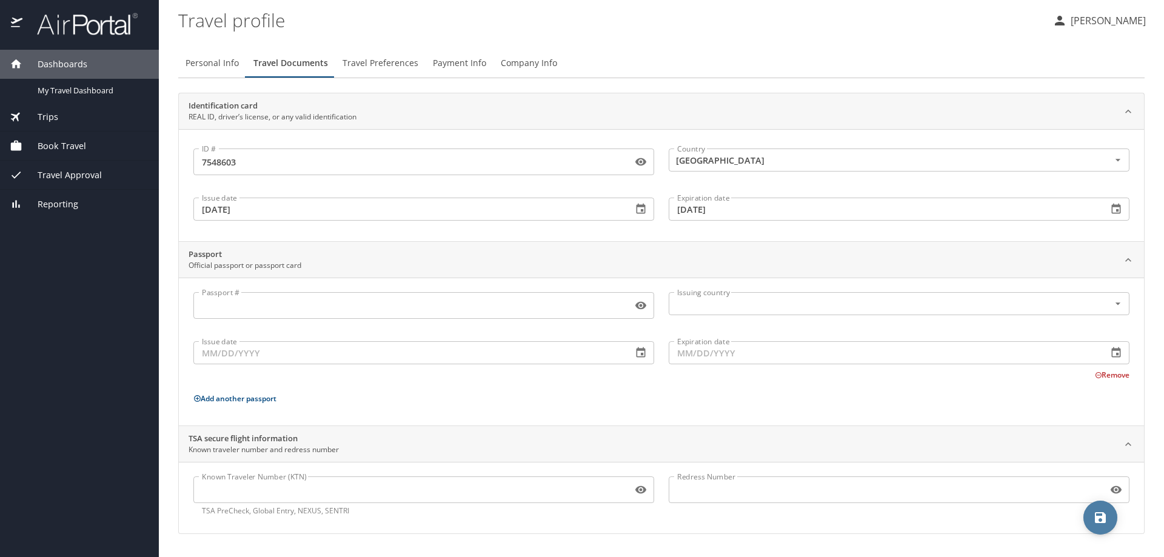
click at [1101, 516] on icon "save" at bounding box center [1100, 518] width 15 height 15
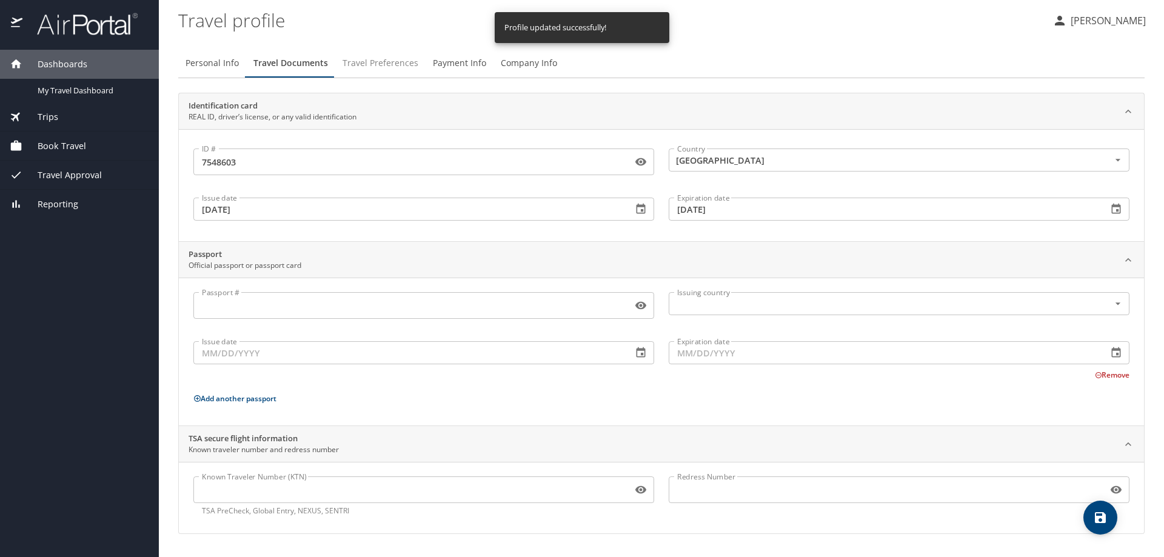
click at [398, 62] on span "Travel Preferences" at bounding box center [381, 63] width 76 height 15
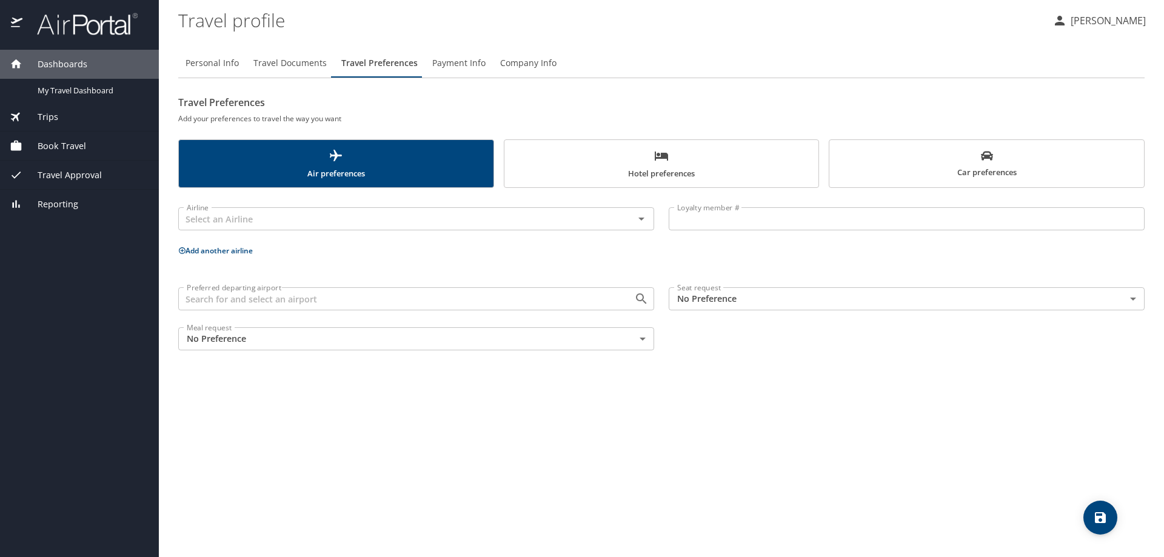
click at [218, 62] on span "Personal Info" at bounding box center [212, 63] width 53 height 15
select select "US"
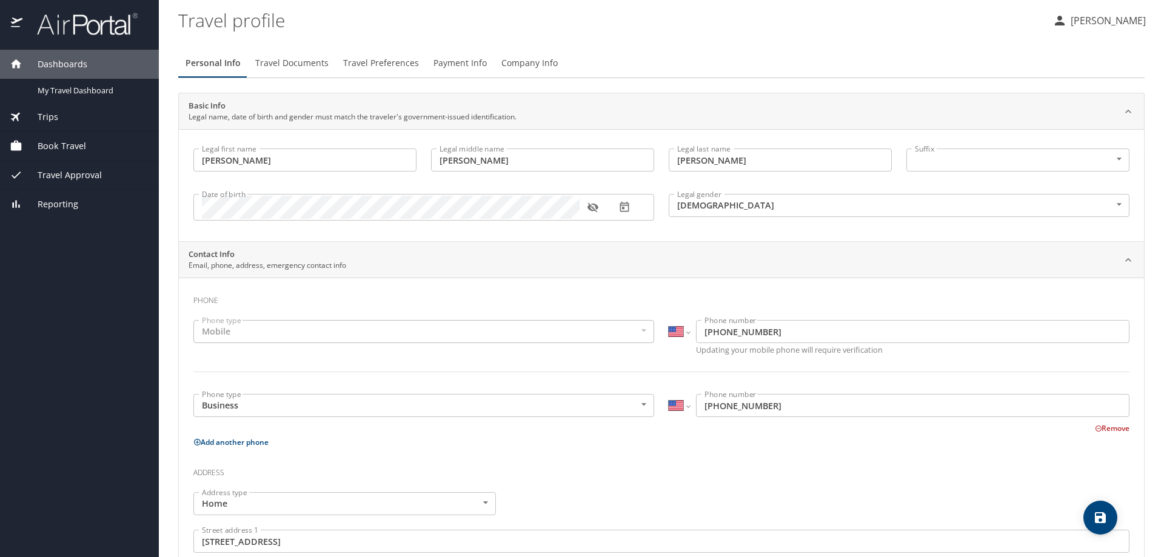
click at [67, 61] on span "Dashboards" at bounding box center [54, 64] width 65 height 13
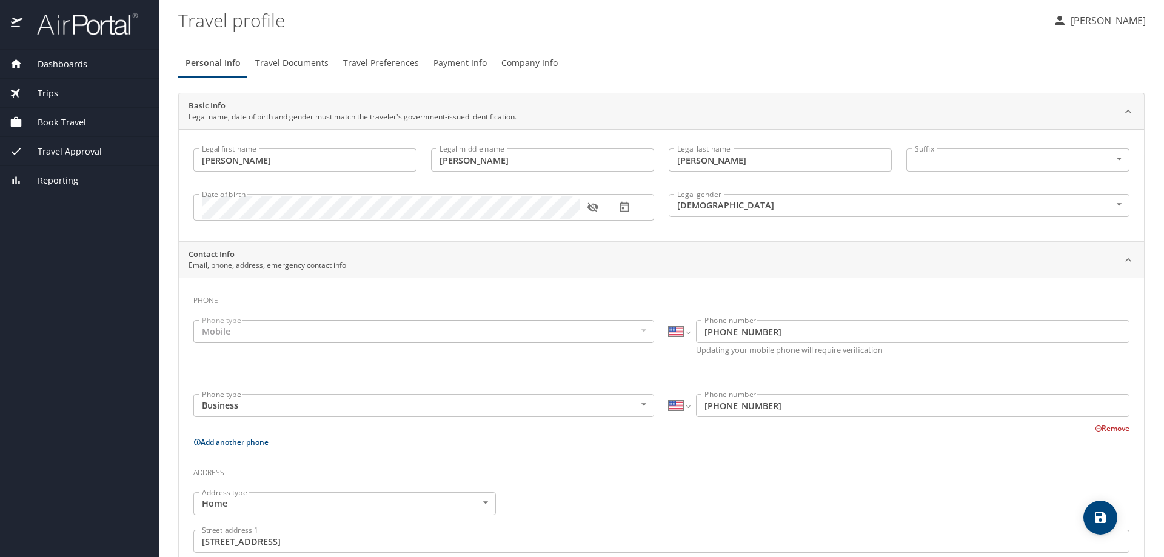
click at [67, 59] on span "Dashboards" at bounding box center [54, 64] width 65 height 13
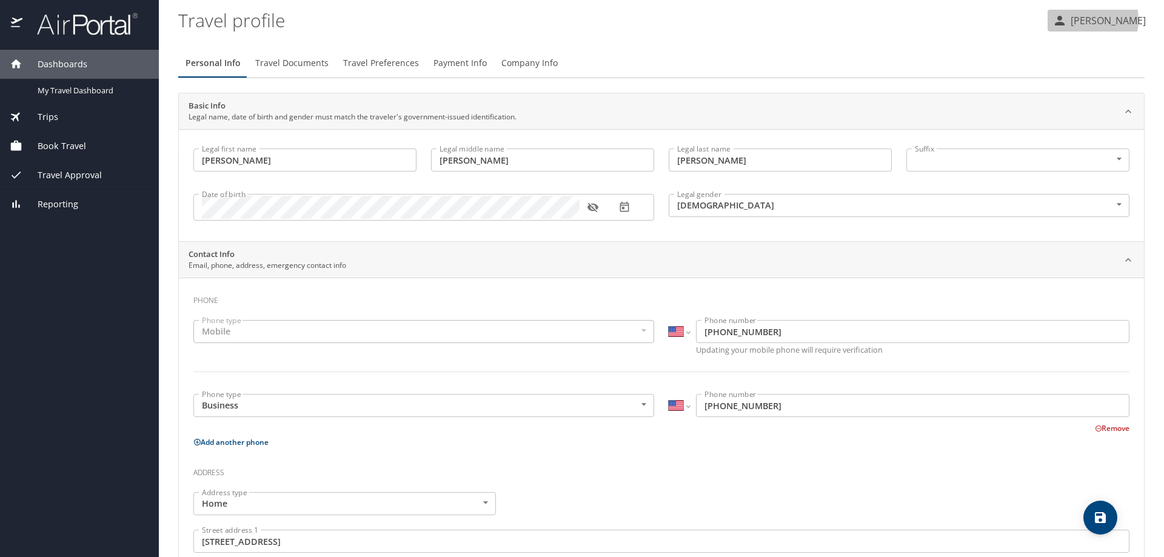
click at [1086, 20] on p "[PERSON_NAME]" at bounding box center [1106, 20] width 79 height 15
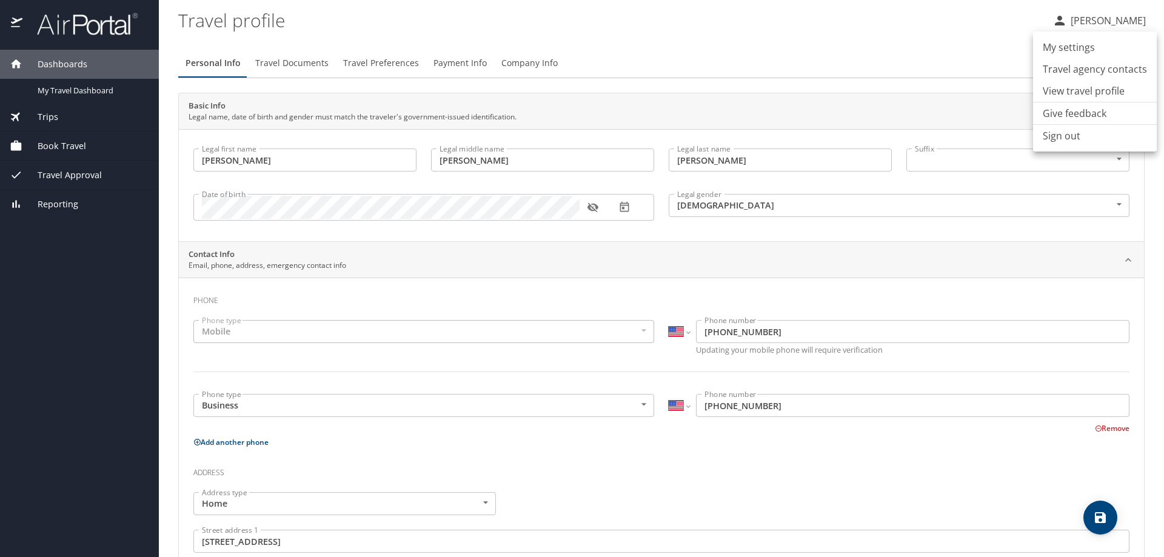
click at [1079, 89] on li "View travel profile" at bounding box center [1095, 91] width 124 height 22
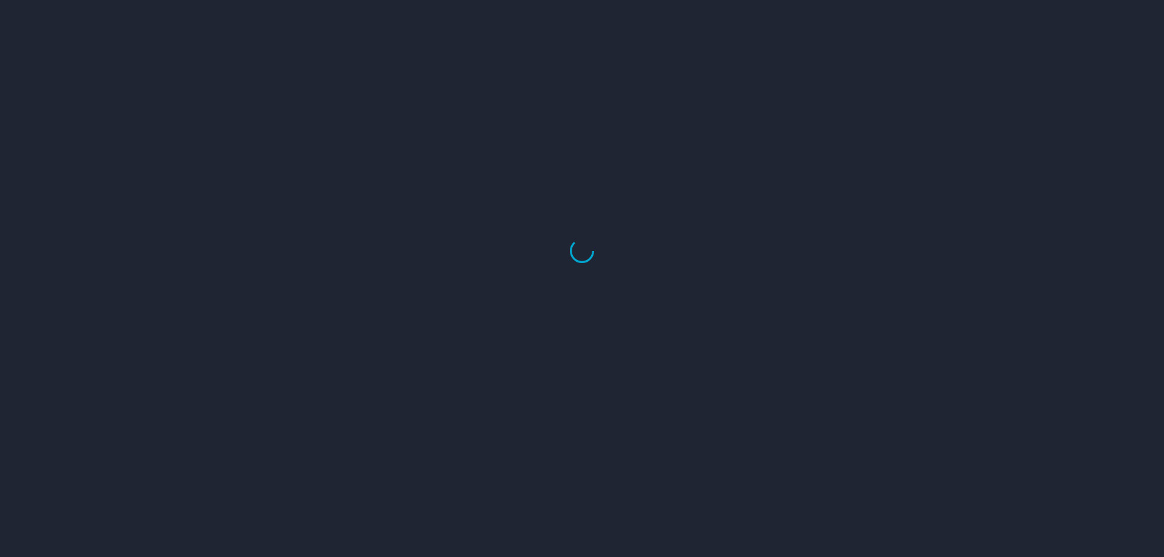
select select "US"
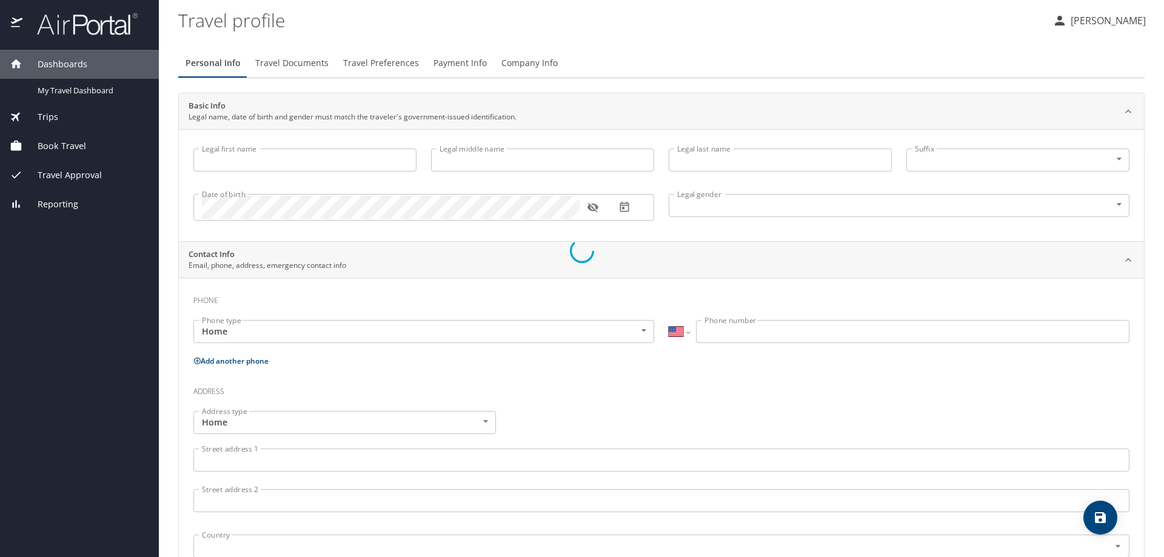
type input "[PERSON_NAME]"
type input "[DEMOGRAPHIC_DATA]"
type input "[PERSON_NAME]"
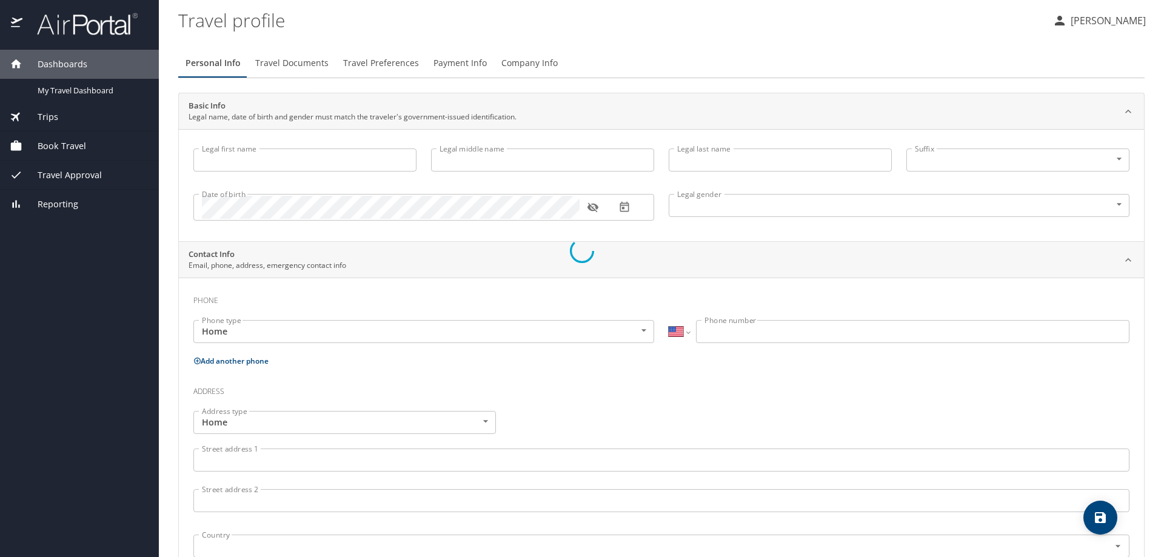
type input "[PERSON_NAME]"
type input "[PHONE_NUMBER]"
type input "[EMAIL_ADDRESS][DOMAIN_NAME]"
select select "US"
